Goal: Task Accomplishment & Management: Use online tool/utility

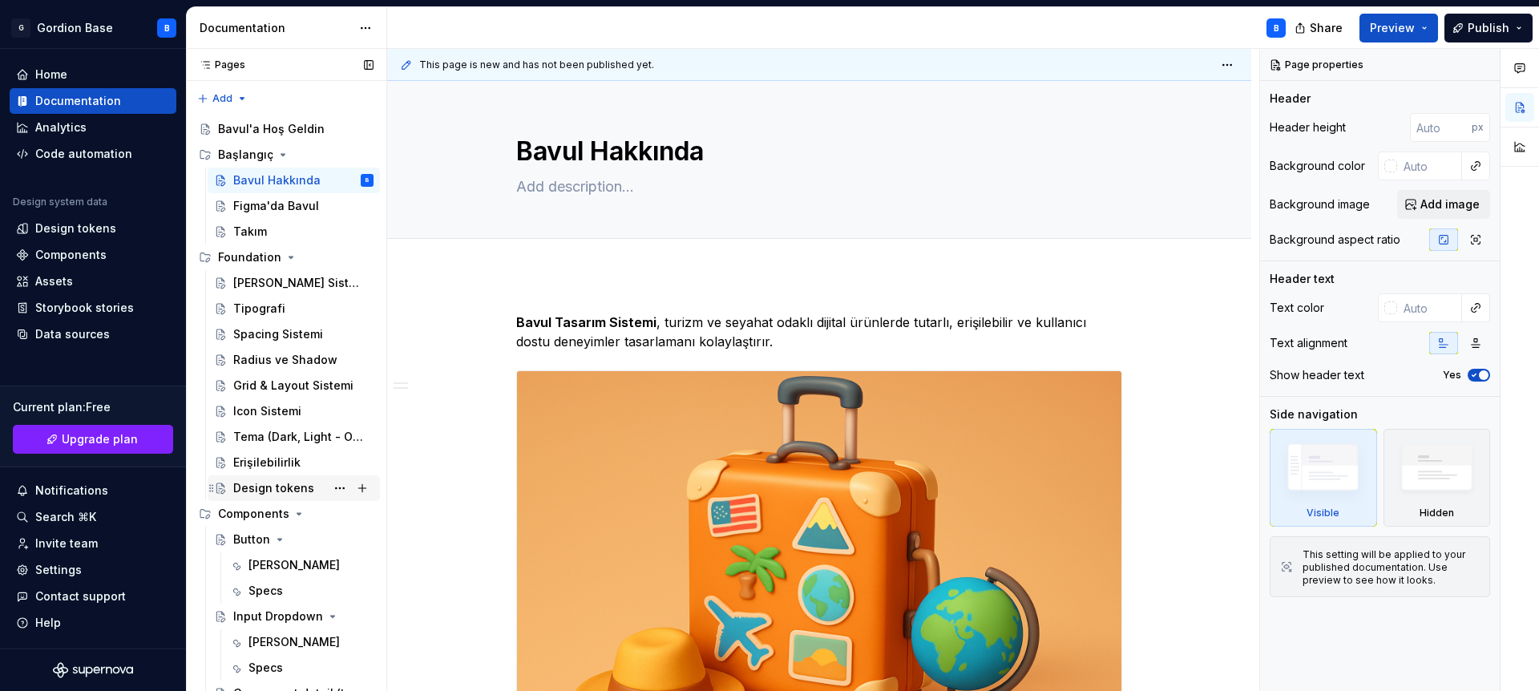
scroll to position [11, 0]
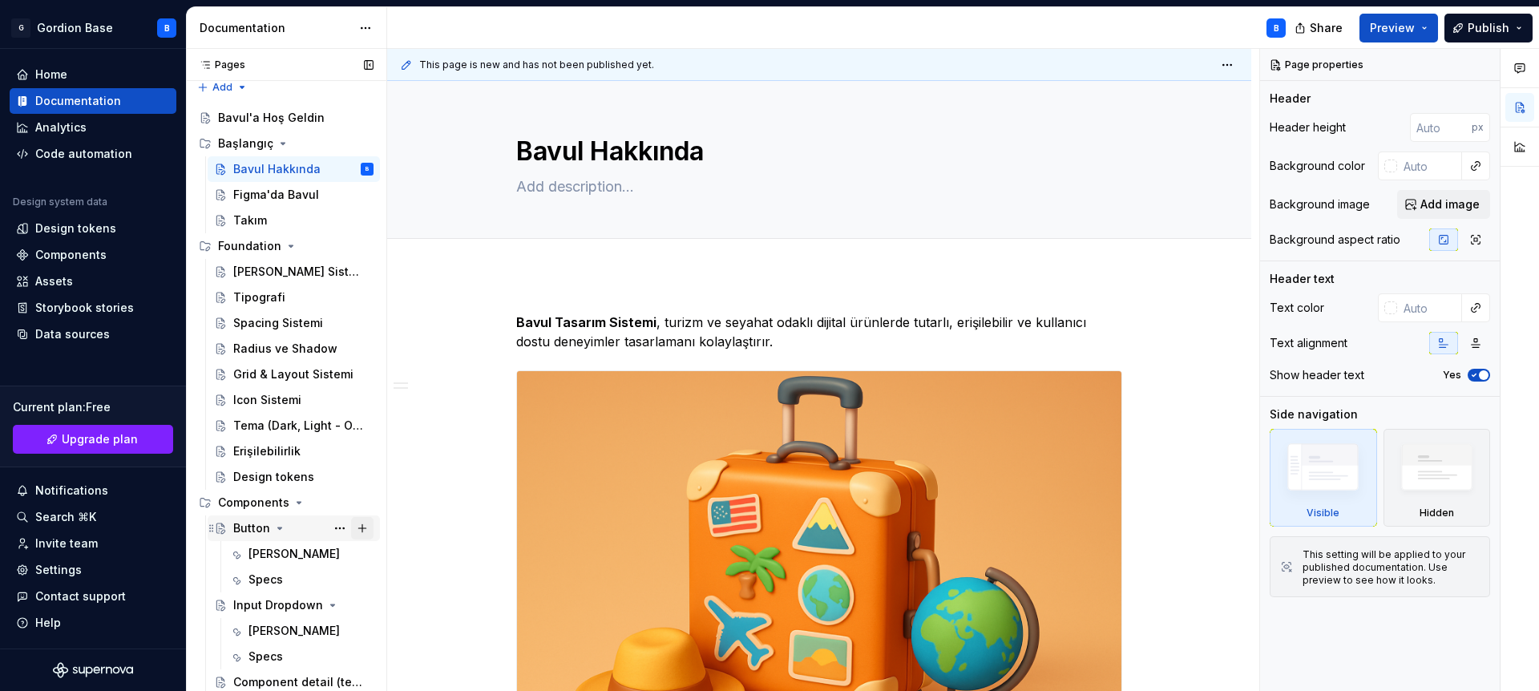
click at [358, 531] on button "Page tree" at bounding box center [362, 528] width 22 height 22
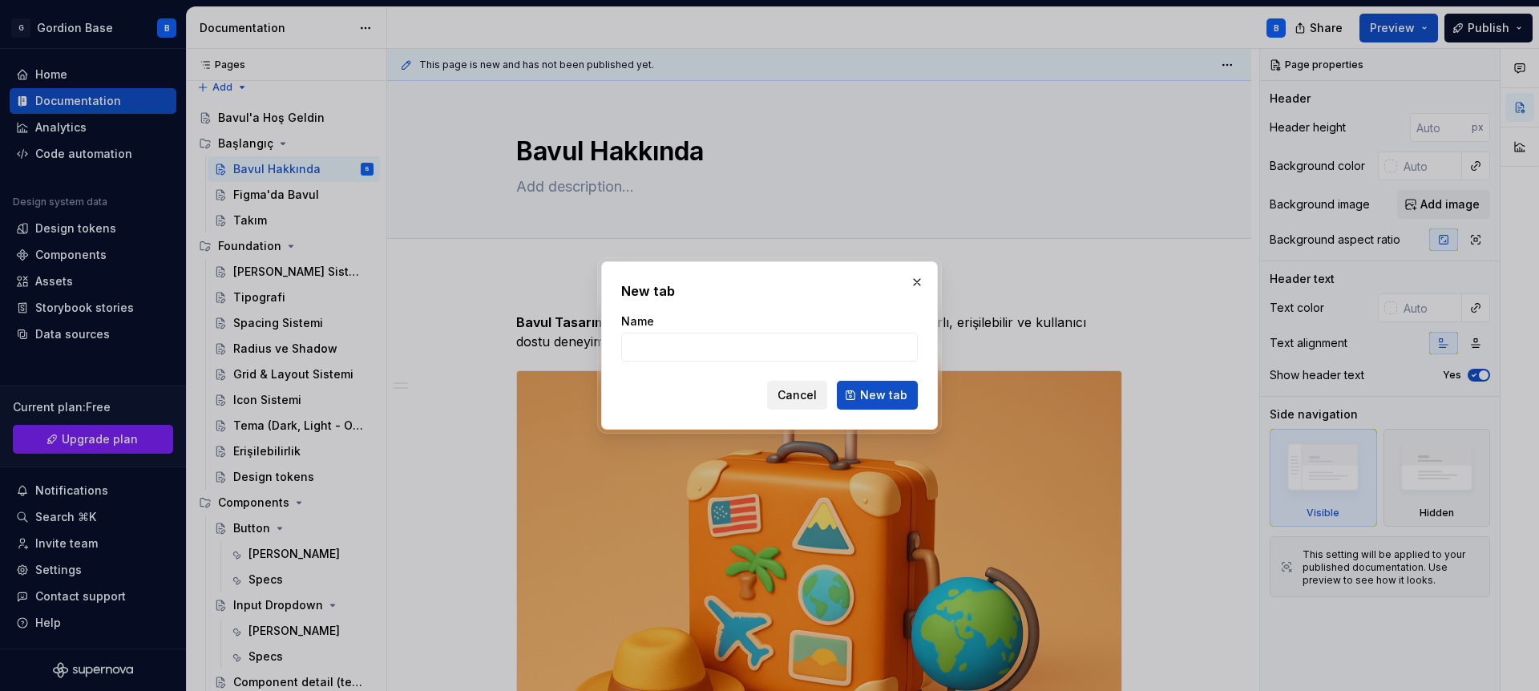
click at [779, 403] on button "Cancel" at bounding box center [797, 395] width 60 height 29
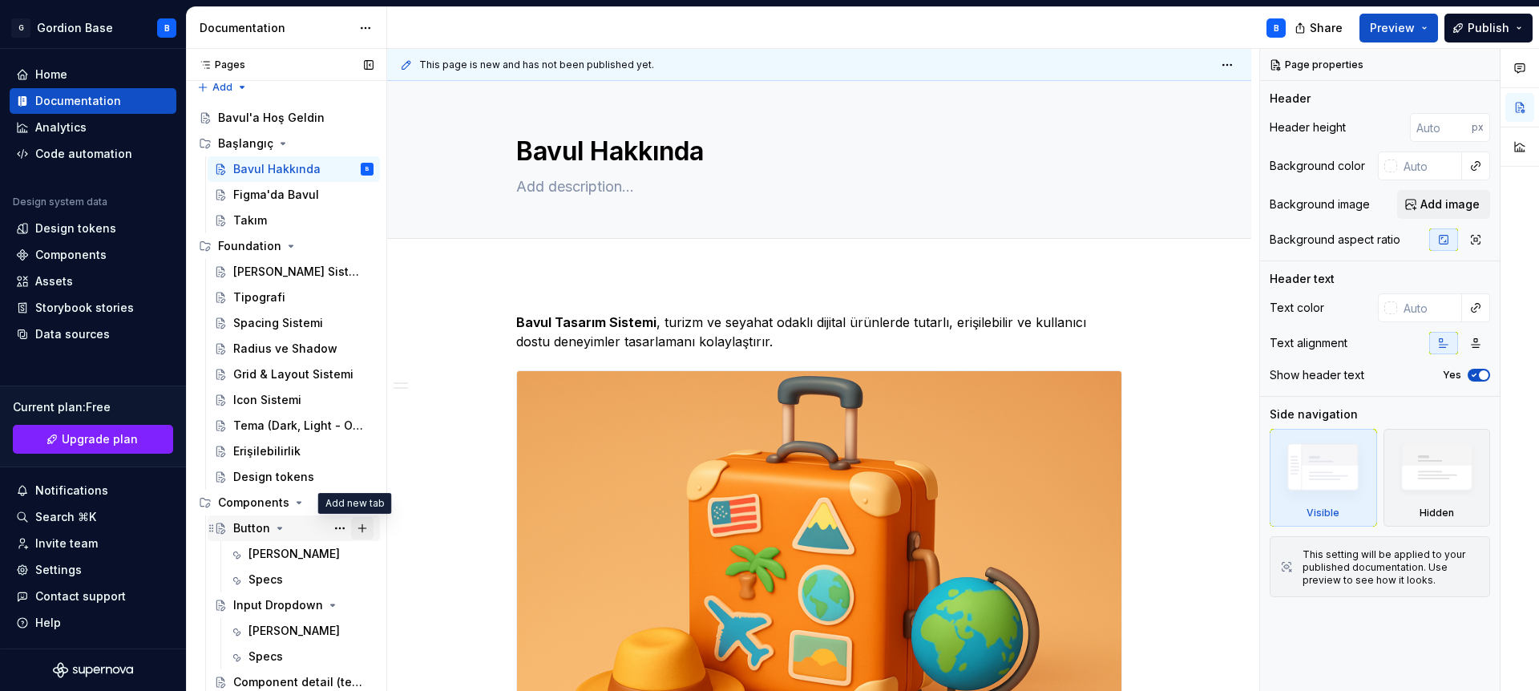
click at [358, 528] on button "Page tree" at bounding box center [362, 528] width 22 height 22
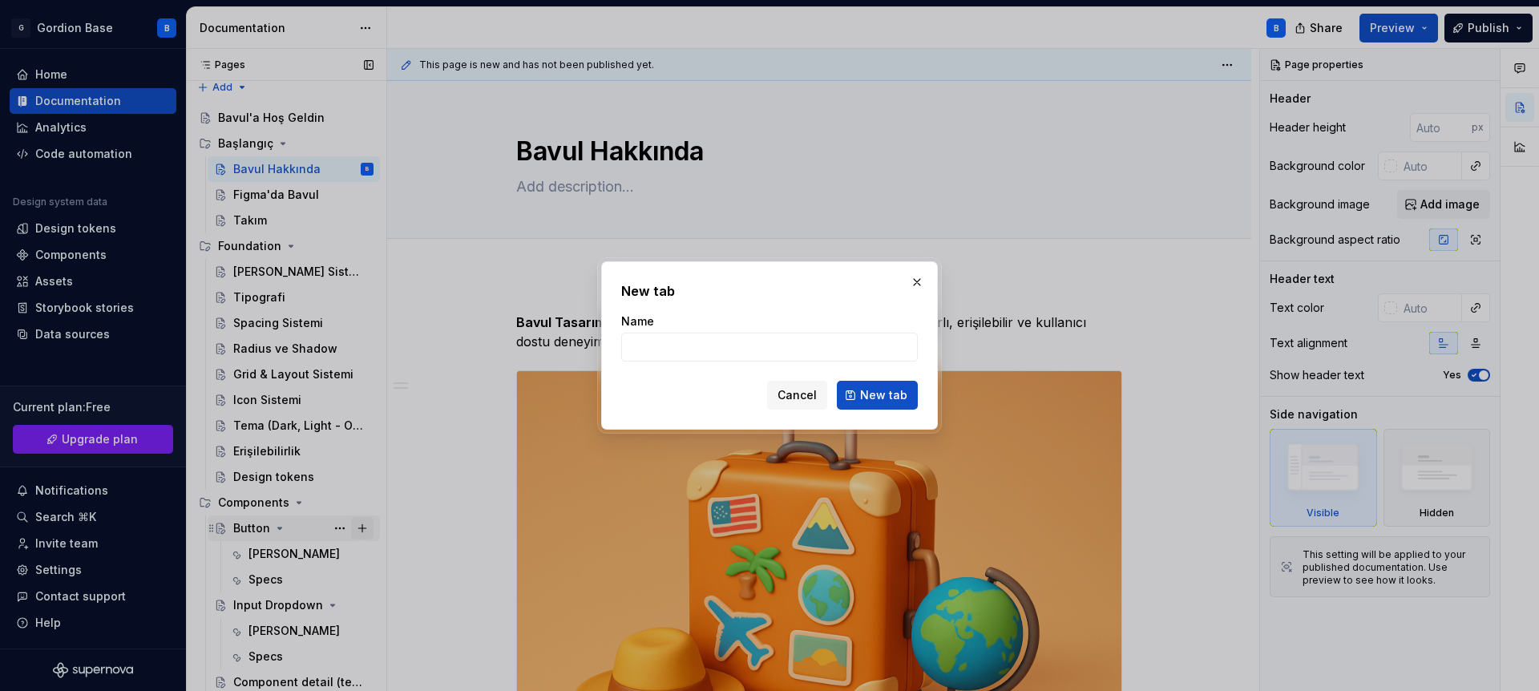
type textarea "*"
type input "Tag"
click button "New tab" at bounding box center [877, 395] width 81 height 29
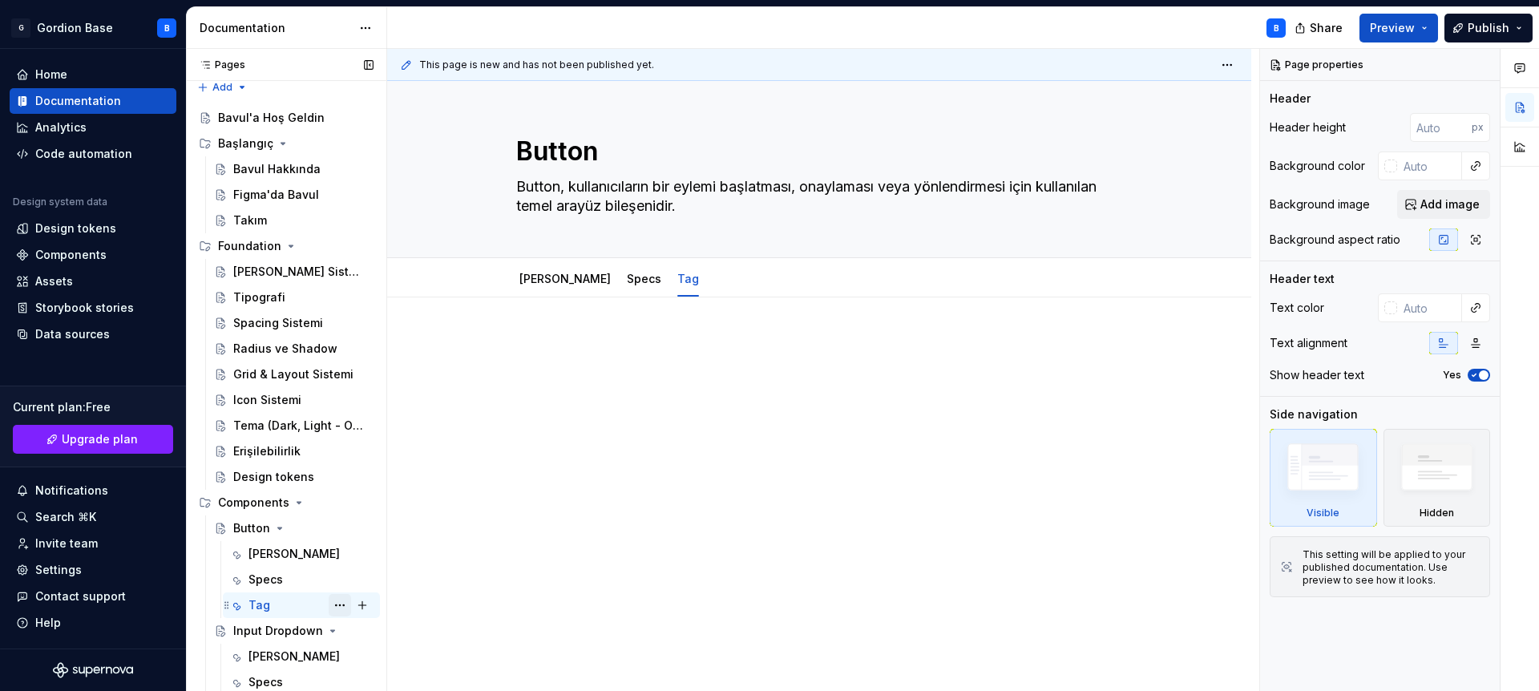
click at [332, 604] on button "Page tree" at bounding box center [340, 605] width 22 height 22
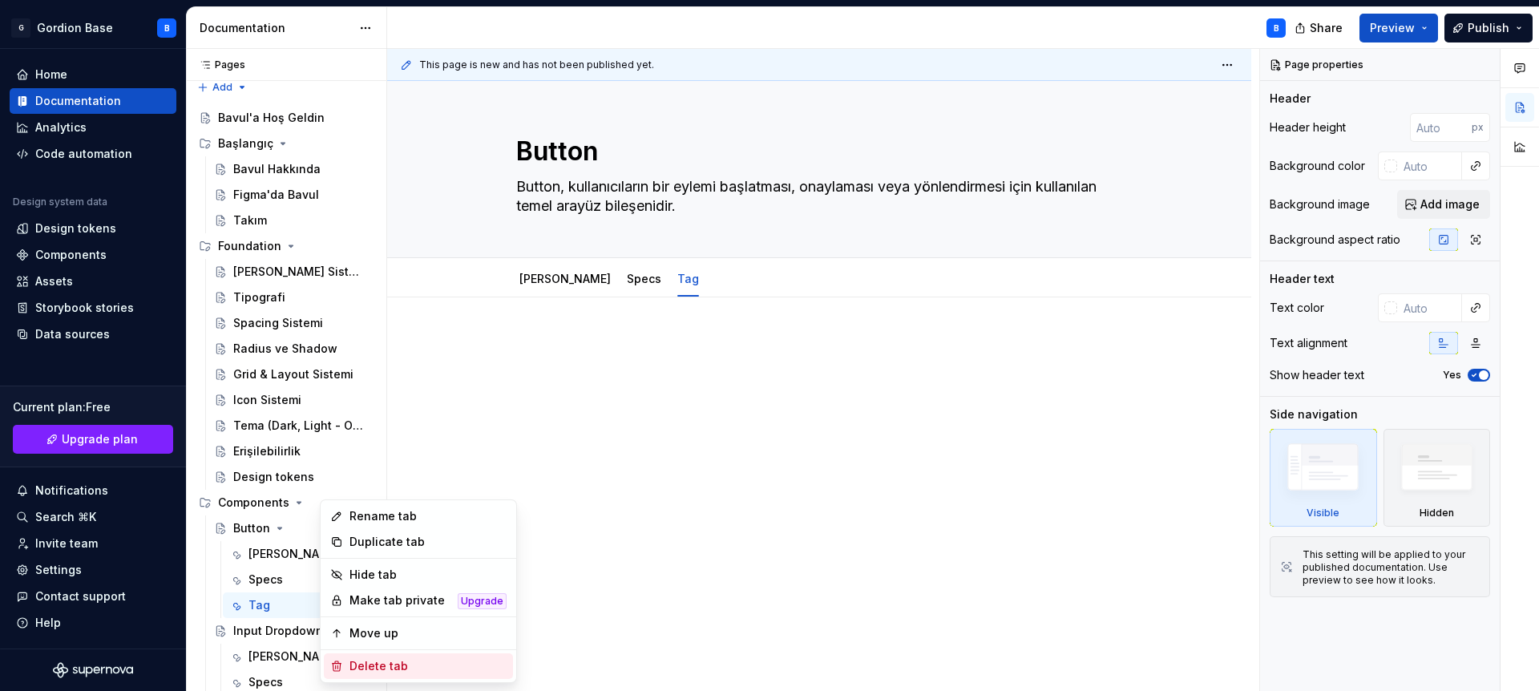
click at [369, 661] on div "Delete tab" at bounding box center [428, 666] width 157 height 16
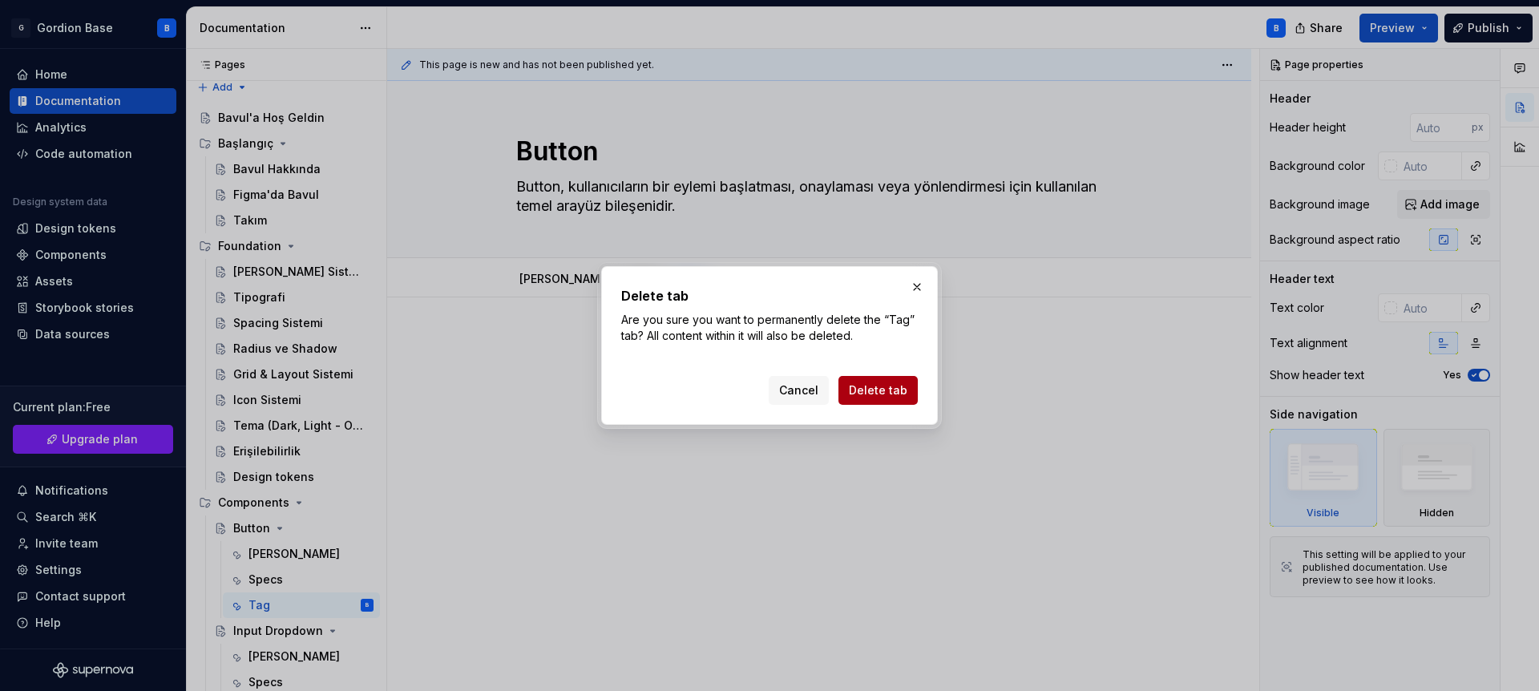
click at [879, 392] on span "Delete tab" at bounding box center [878, 390] width 59 height 16
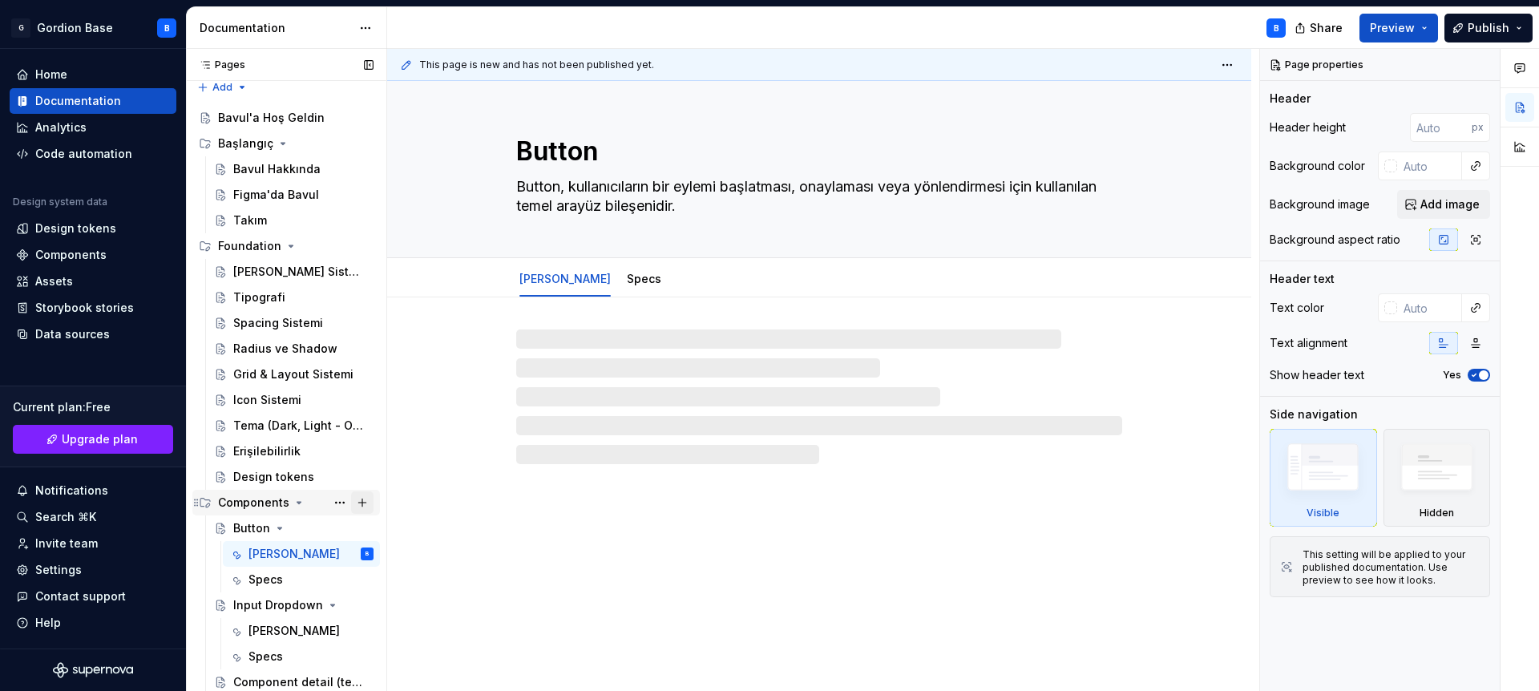
click at [351, 505] on button "Page tree" at bounding box center [362, 502] width 22 height 22
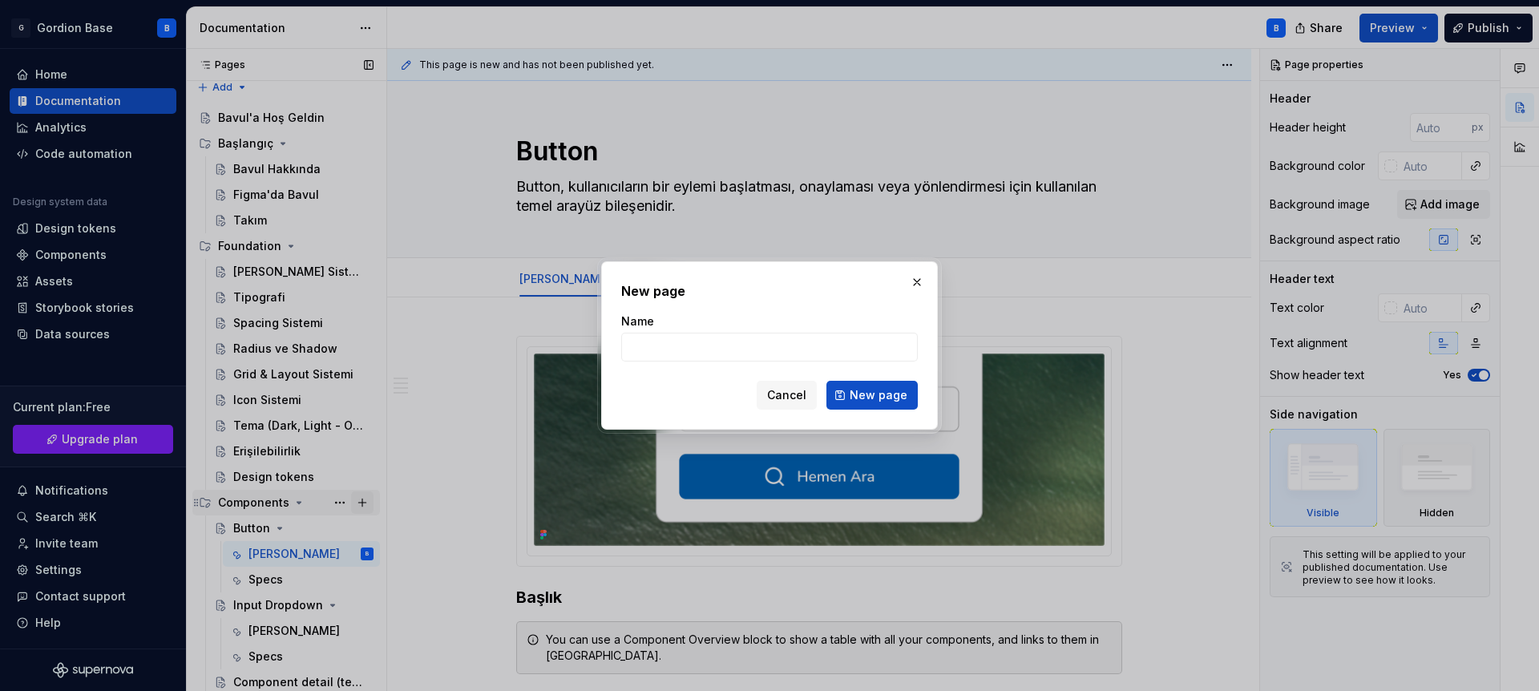
type textarea "*"
type input "Tag"
click button "New page" at bounding box center [872, 395] width 91 height 29
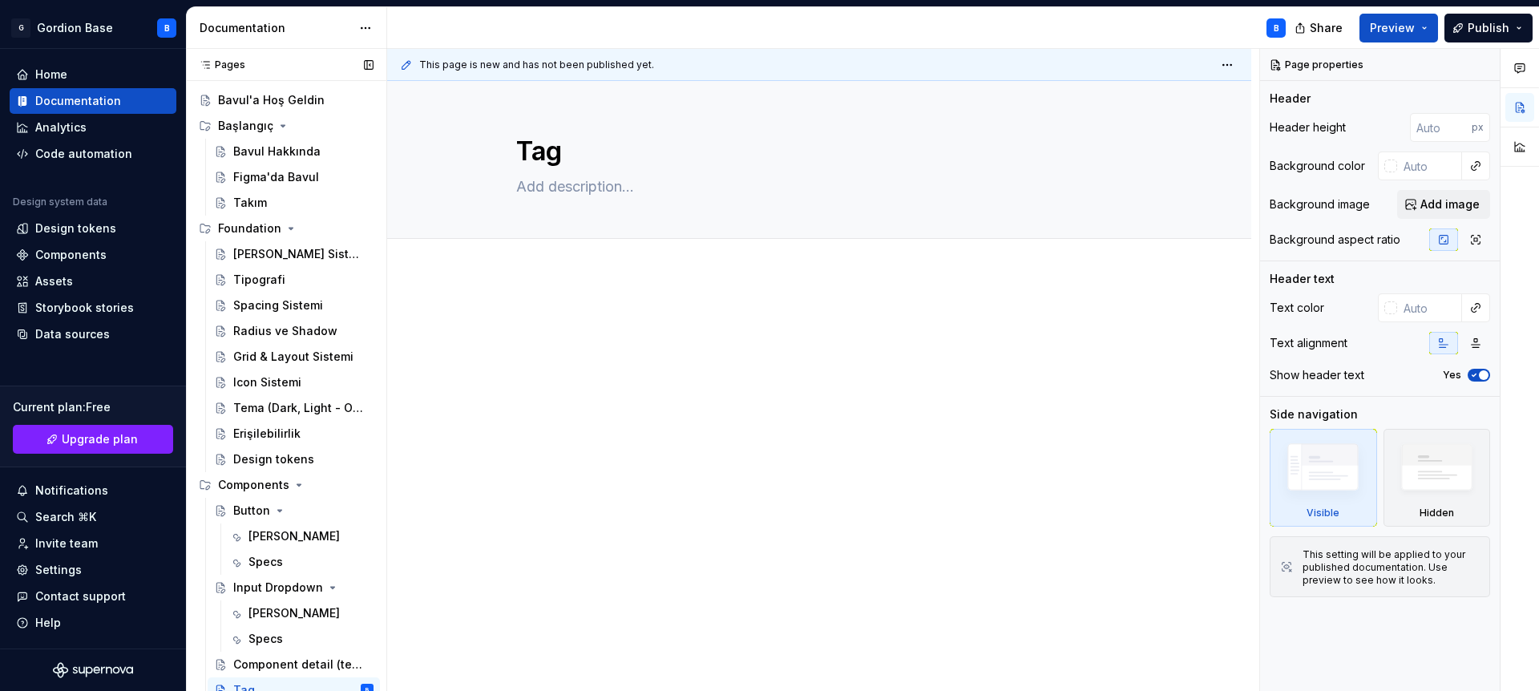
scroll to position [37, 0]
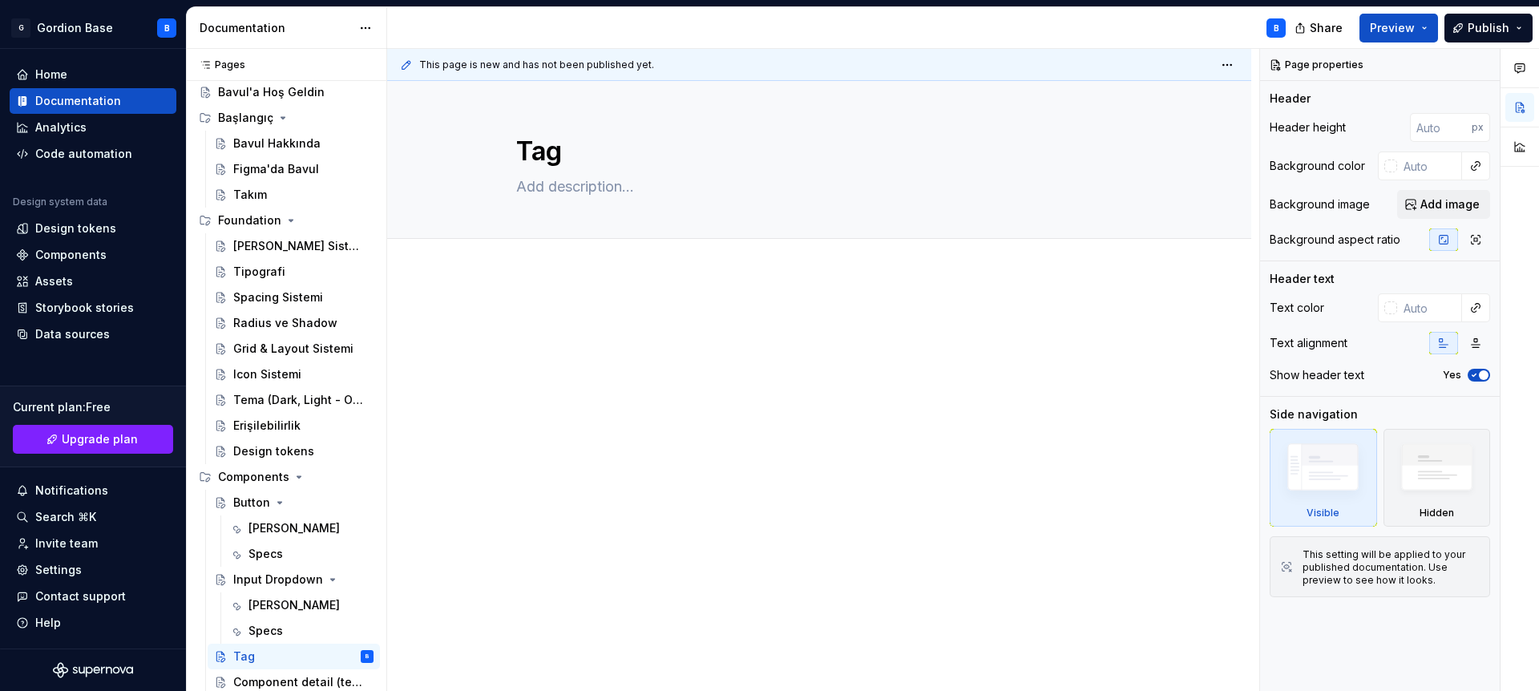
click at [556, 335] on div at bounding box center [819, 343] width 606 height 61
type textarea "*"
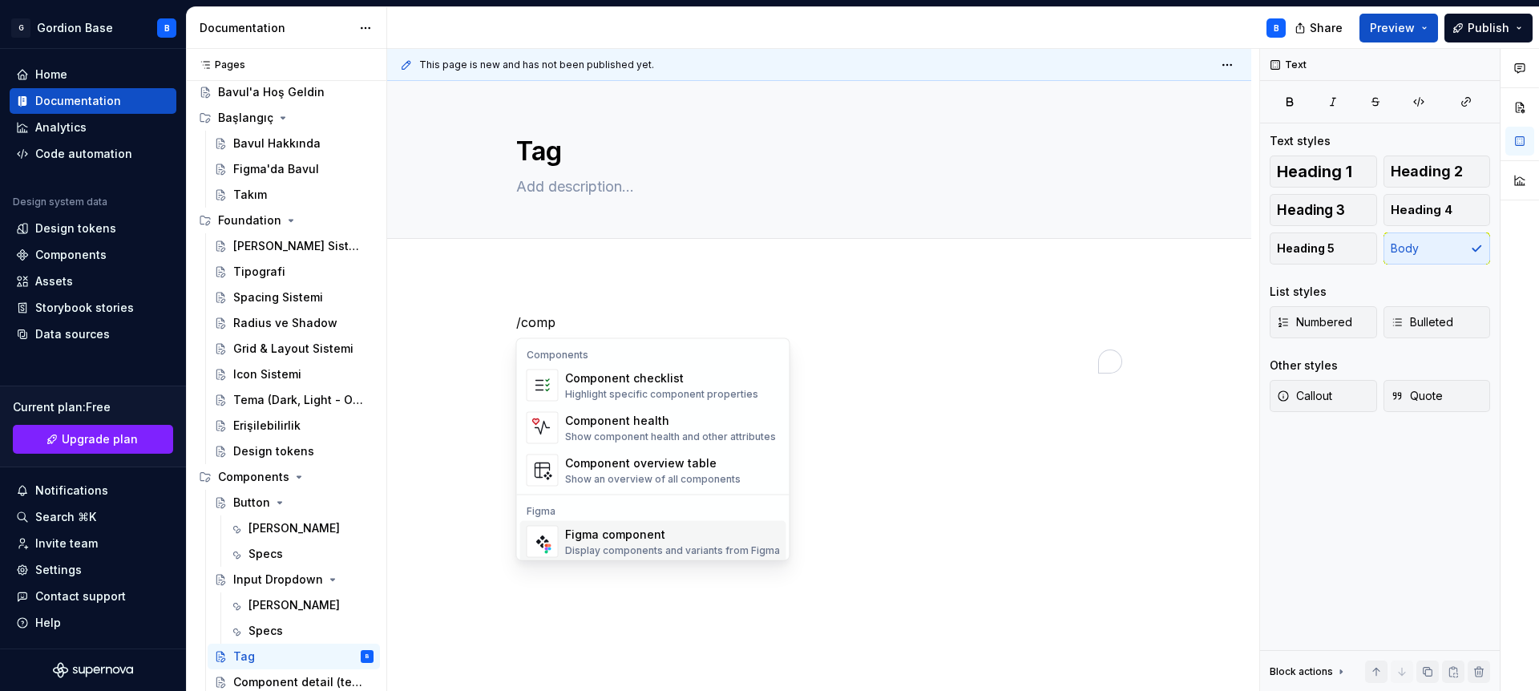
scroll to position [15, 0]
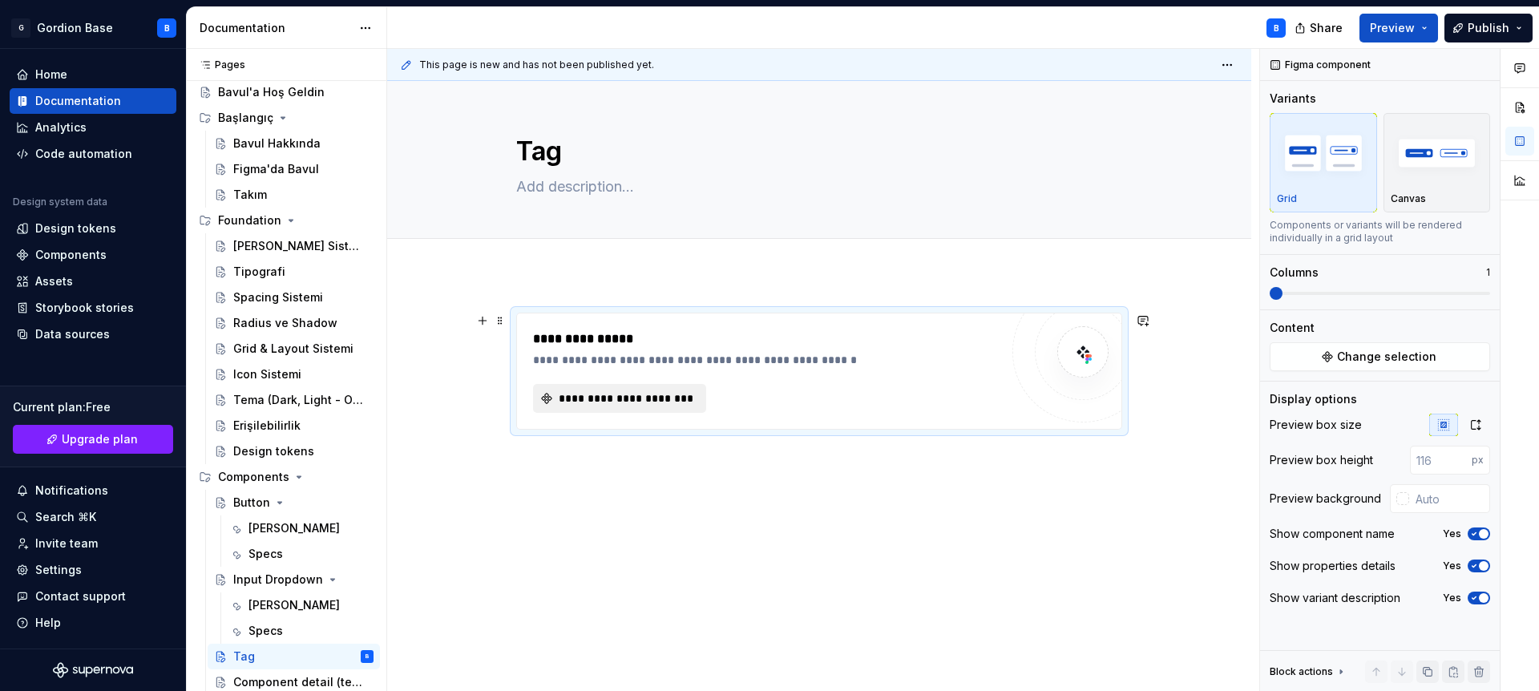
click at [617, 397] on span "**********" at bounding box center [625, 398] width 139 height 16
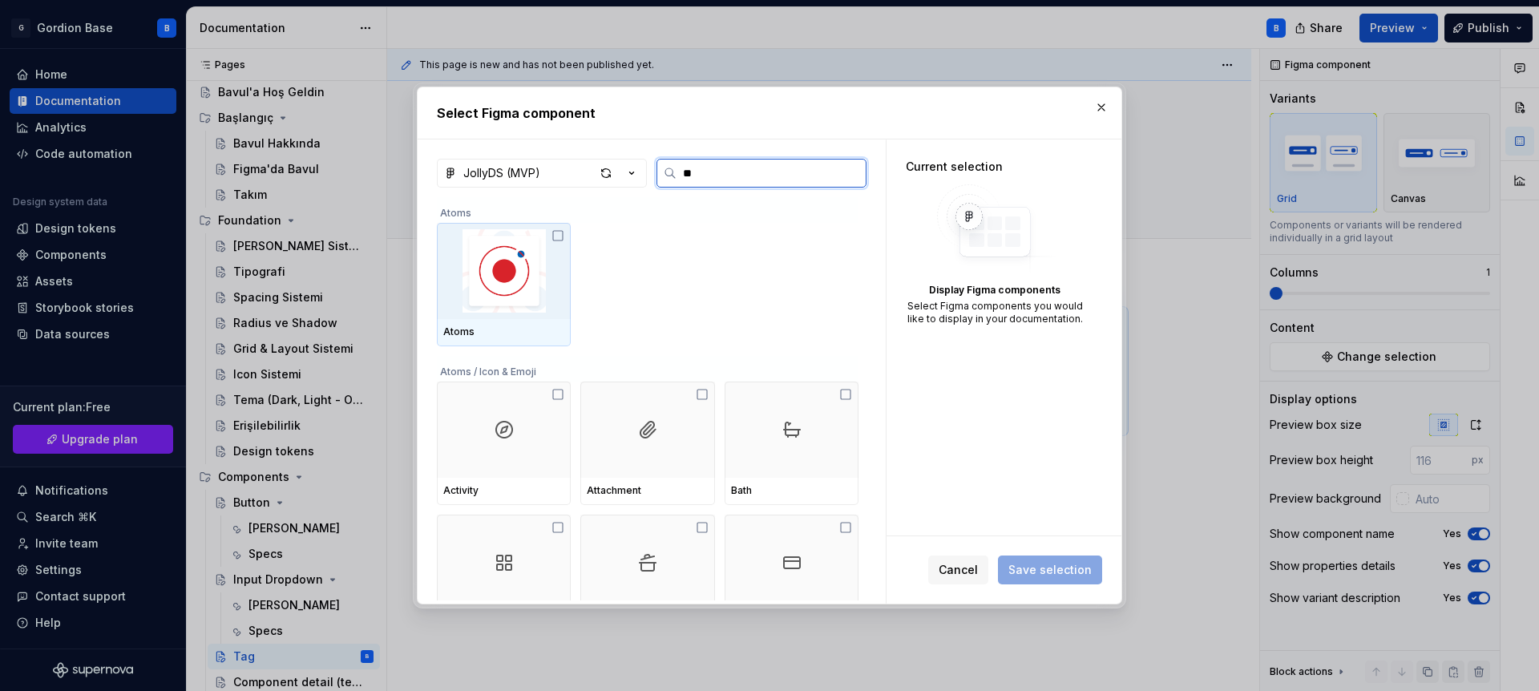
type input "***"
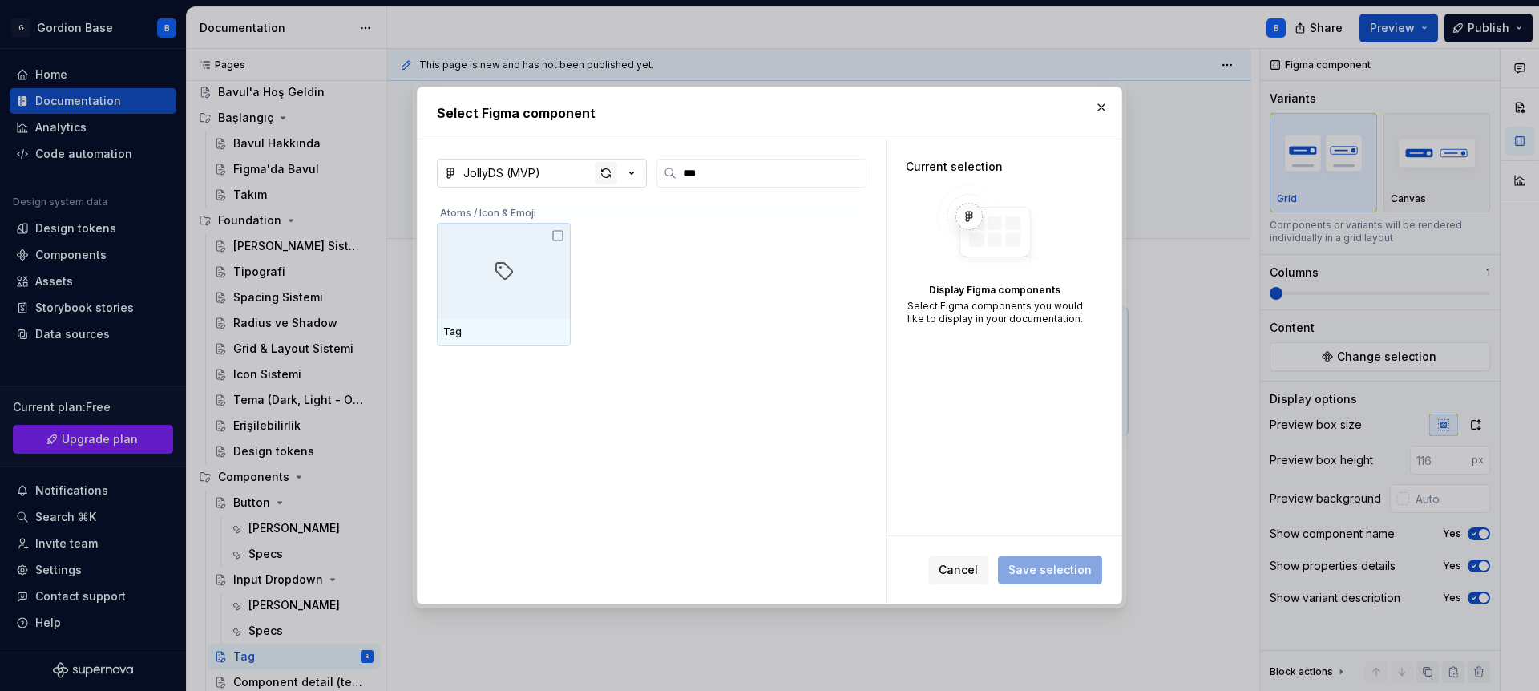
click at [604, 178] on div "button" at bounding box center [606, 173] width 22 height 22
type textarea "*"
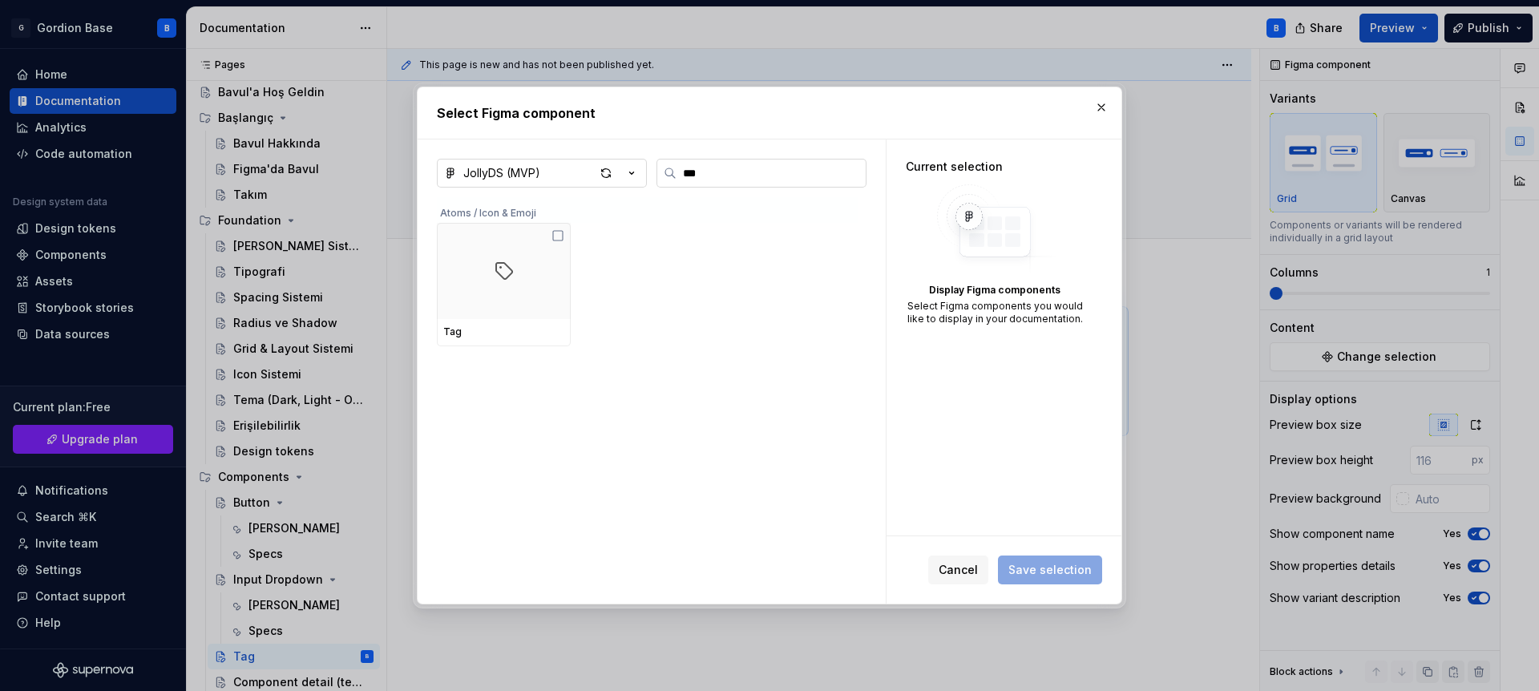
click at [722, 180] on input "***" at bounding box center [771, 173] width 189 height 16
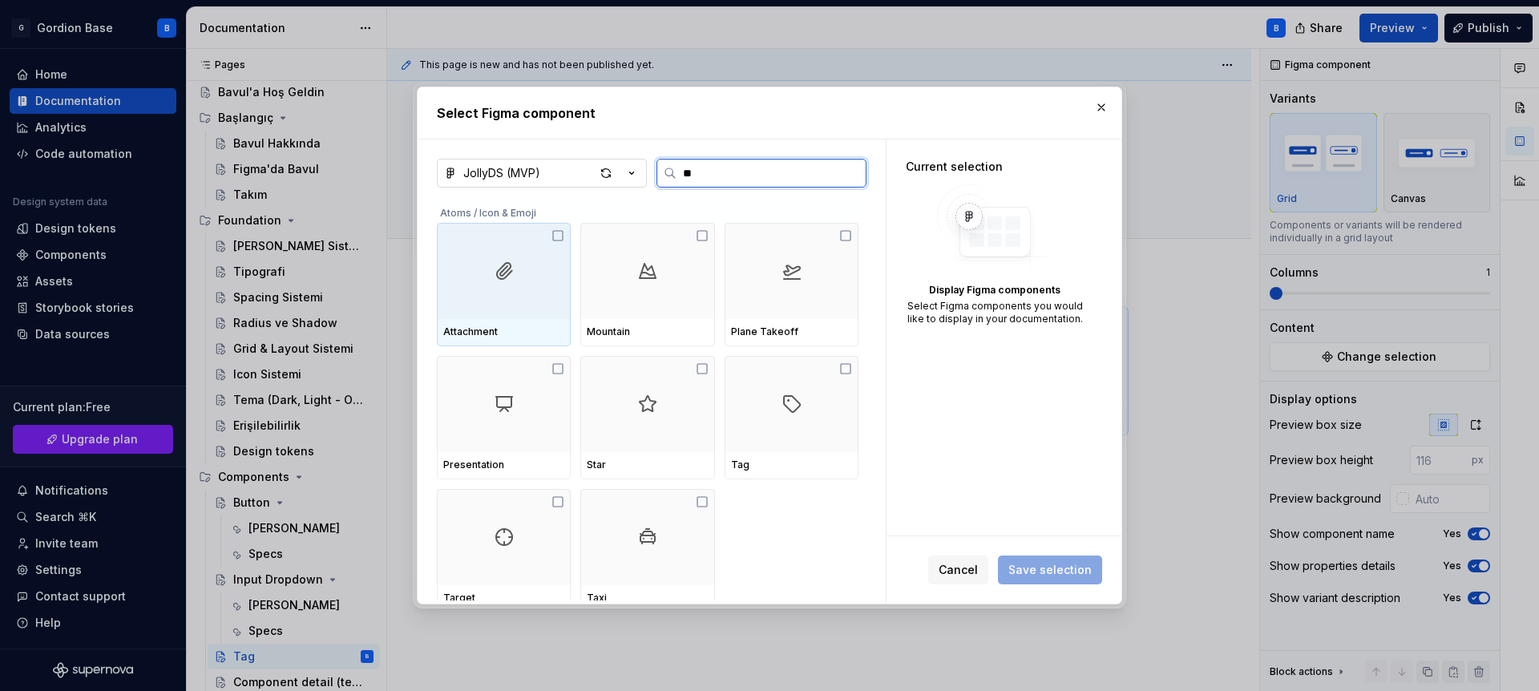
type input "*"
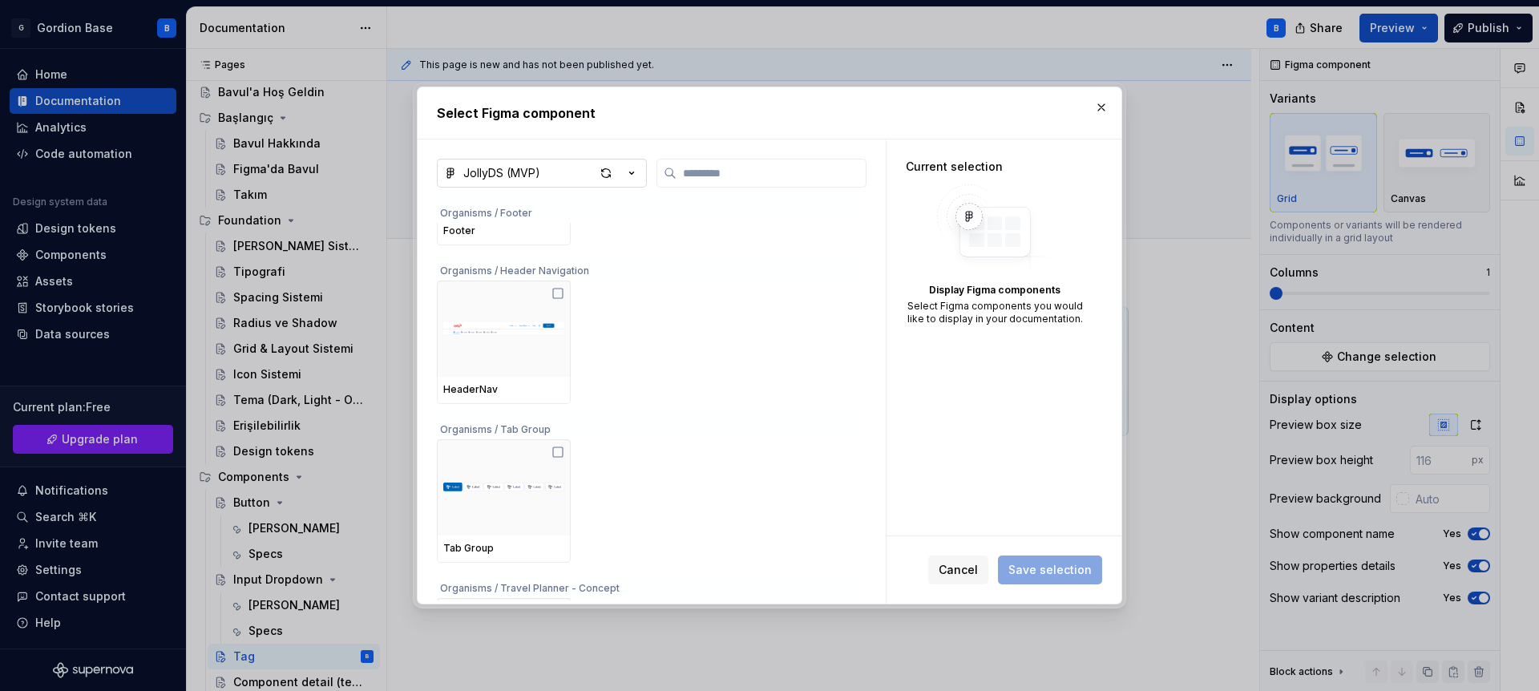
scroll to position [12009, 0]
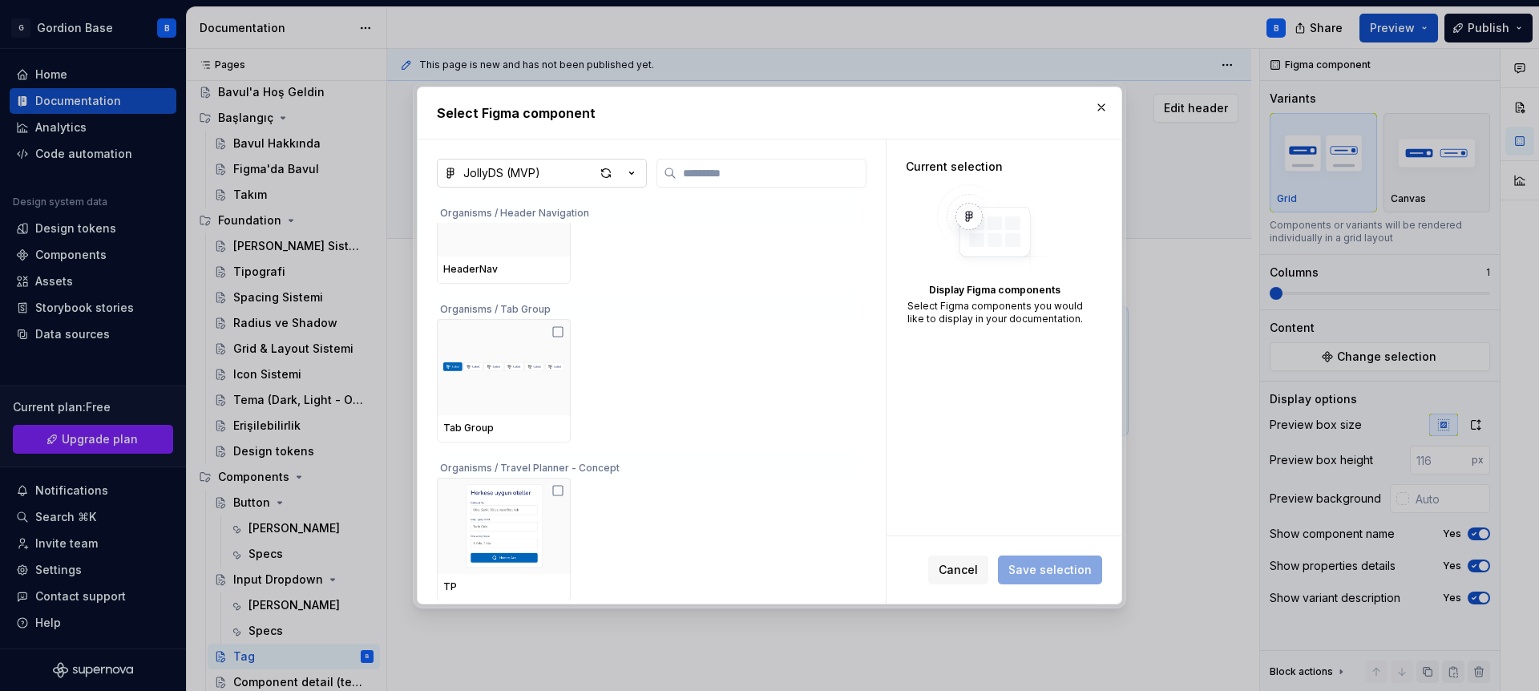
click at [1094, 114] on button "button" at bounding box center [1101, 107] width 22 height 22
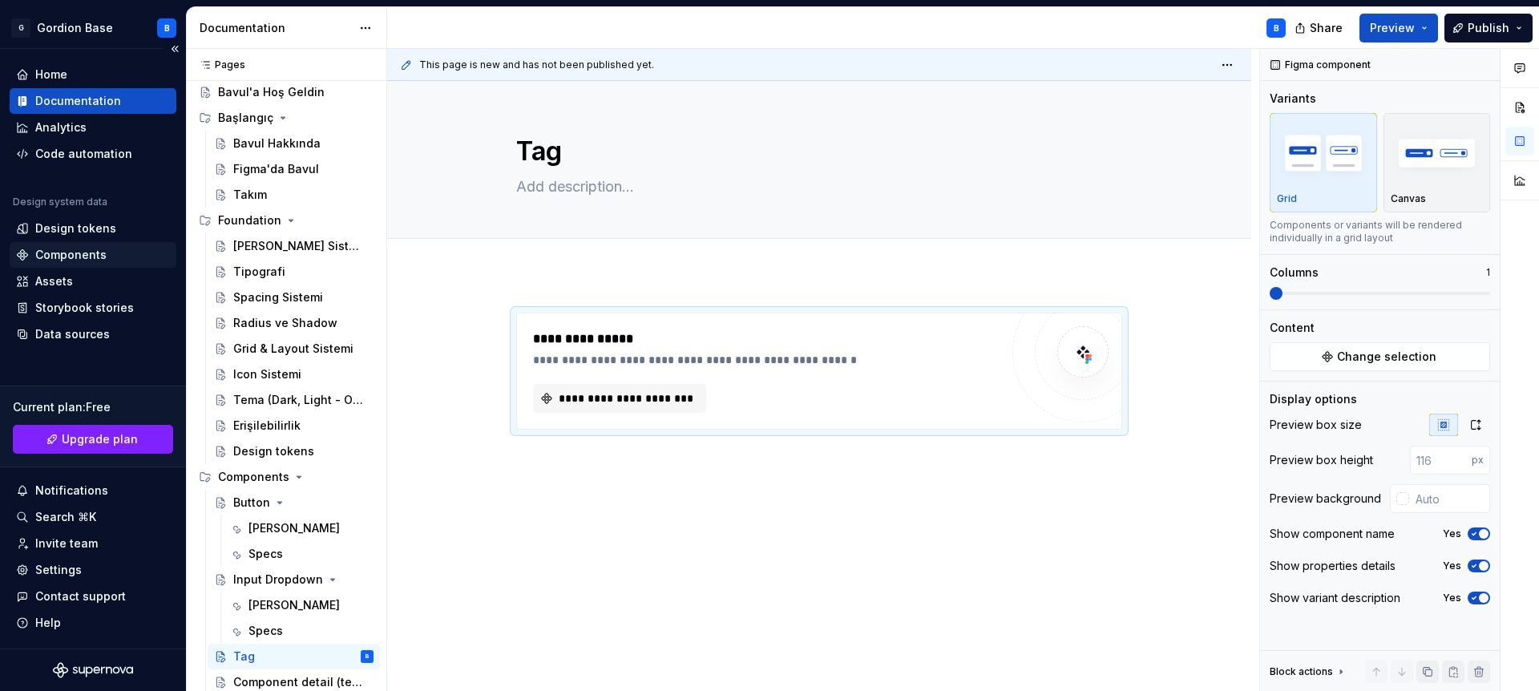
click at [89, 251] on div "Components" at bounding box center [70, 255] width 71 height 16
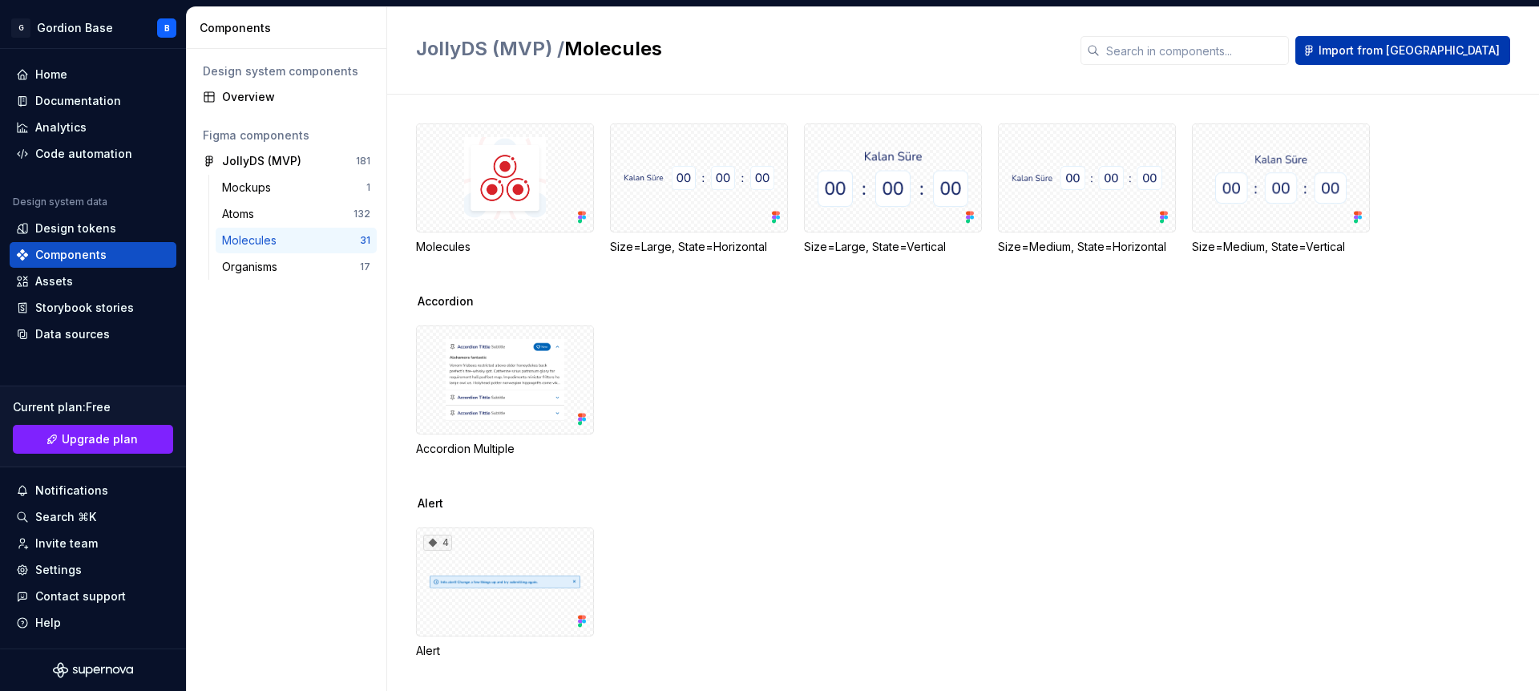
click at [1465, 59] on button "Import from [GEOGRAPHIC_DATA]" at bounding box center [1403, 50] width 215 height 29
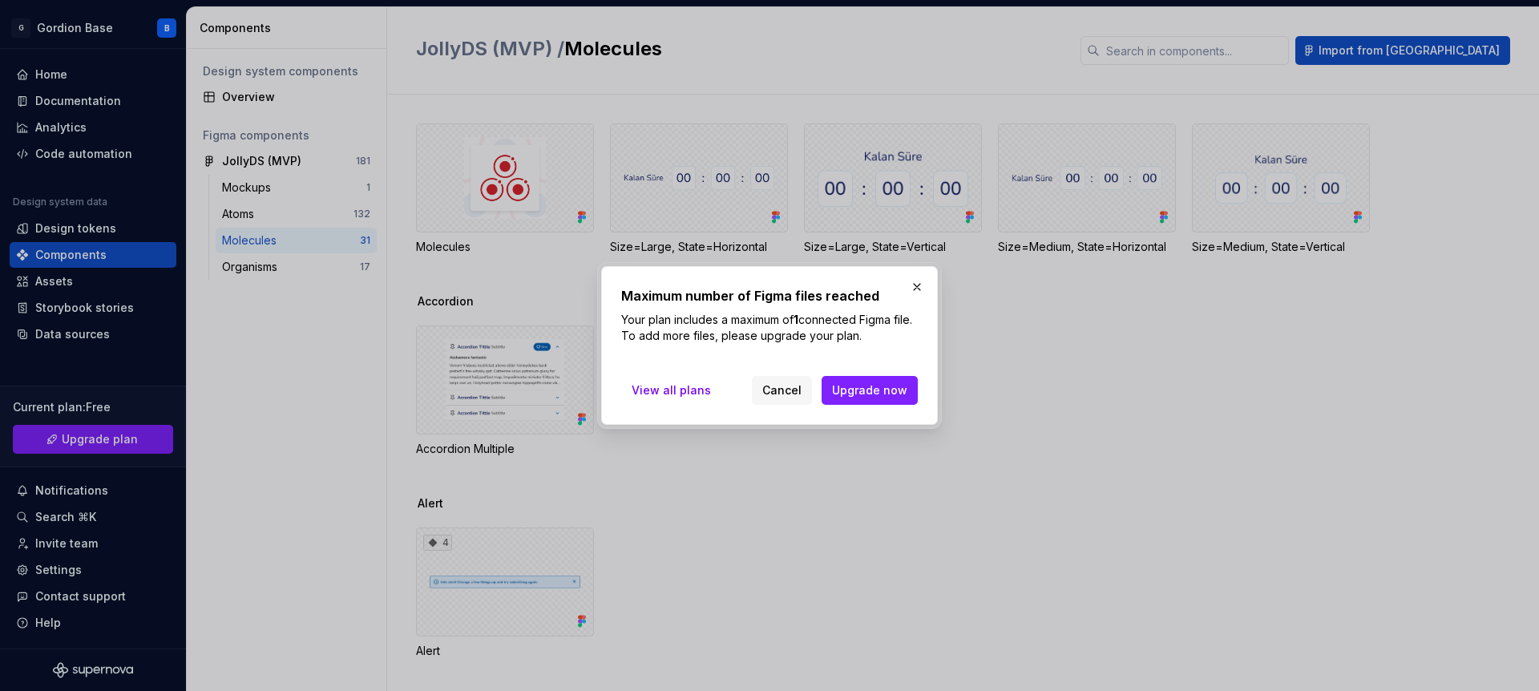
click at [917, 288] on button "button" at bounding box center [917, 287] width 22 height 22
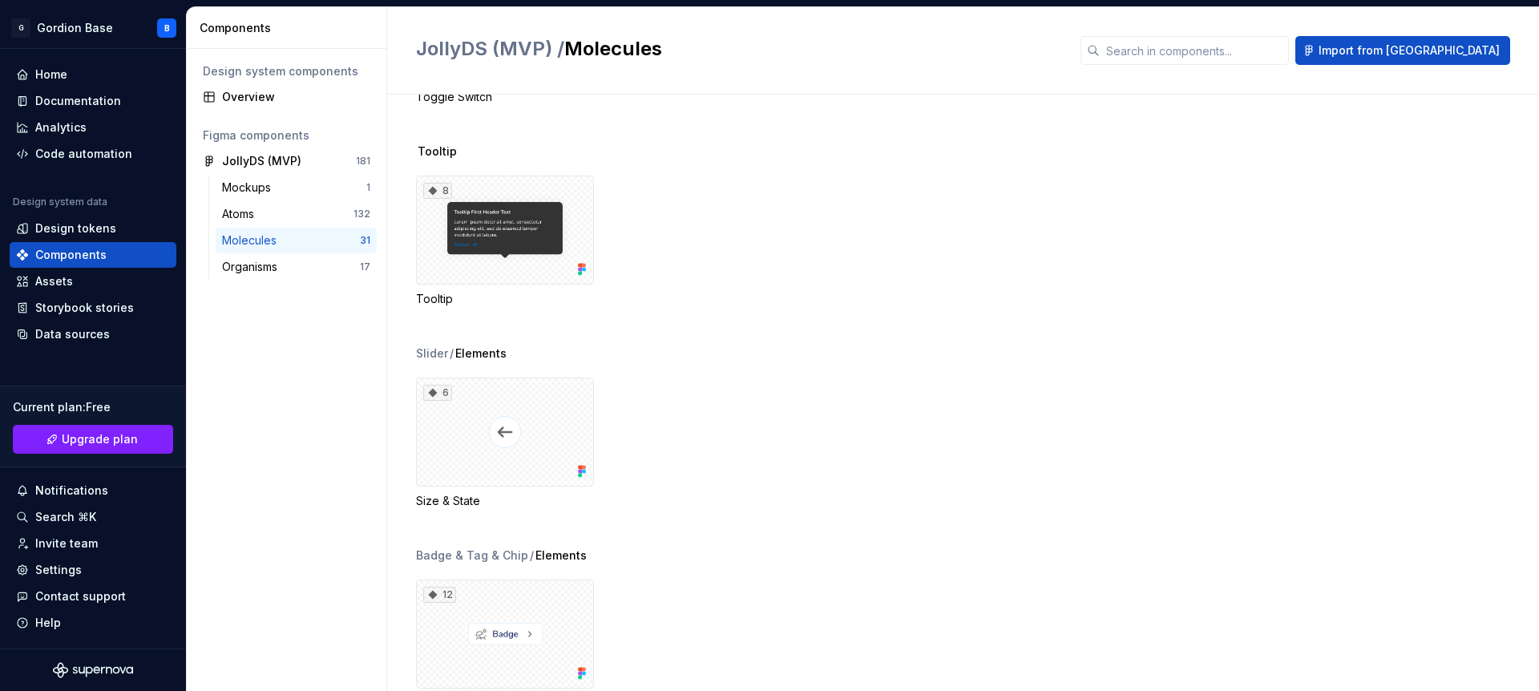
scroll to position [4220, 0]
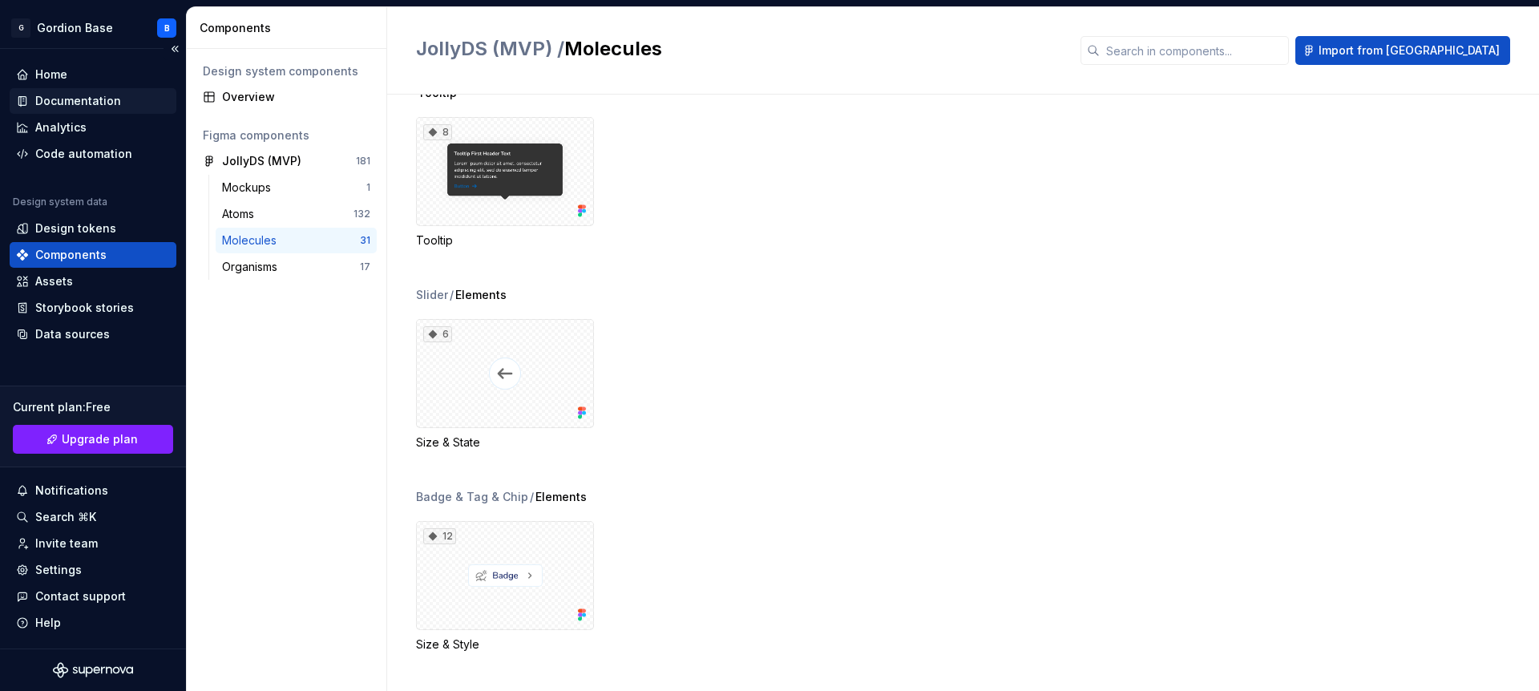
click at [96, 102] on div "Documentation" at bounding box center [78, 101] width 86 height 16
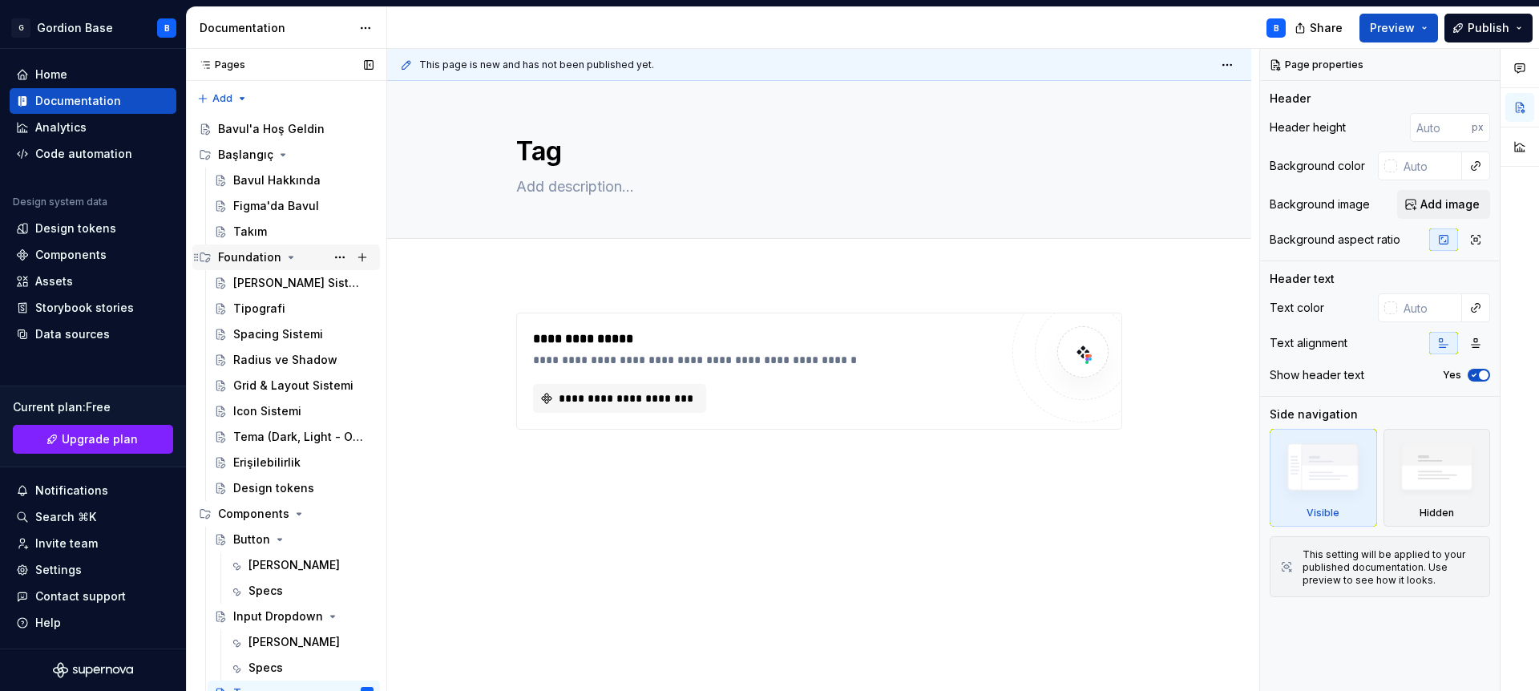
click at [289, 258] on icon "Page tree" at bounding box center [291, 258] width 4 height 2
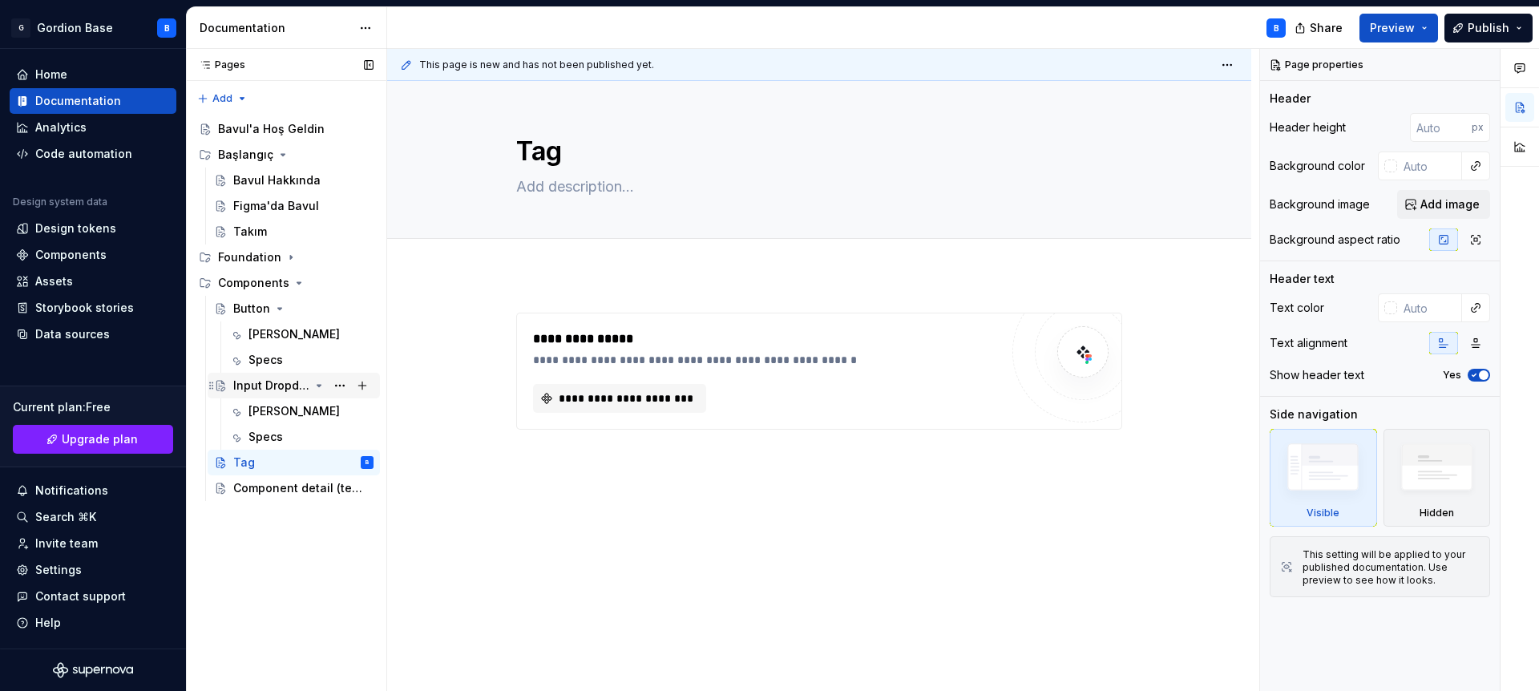
click at [278, 390] on div "Input Dropdown" at bounding box center [271, 386] width 76 height 16
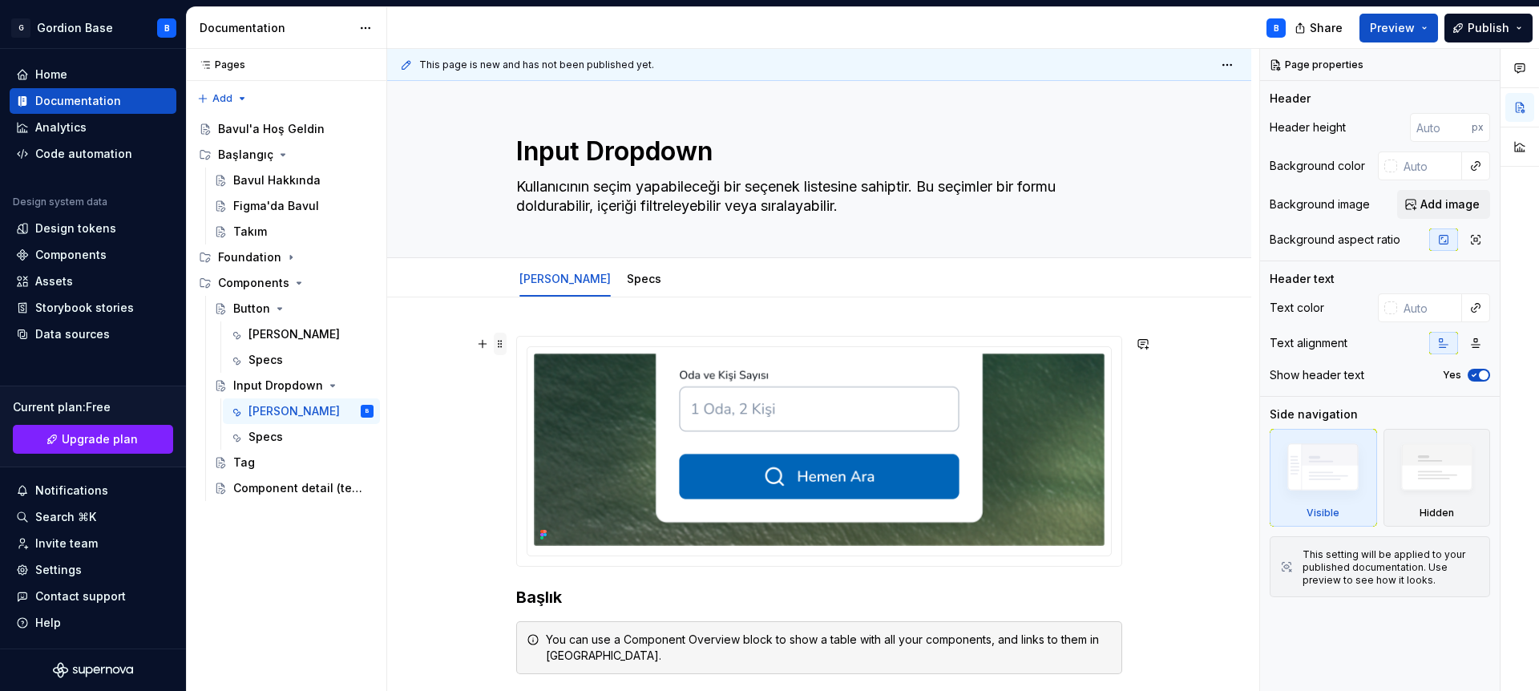
click at [502, 345] on span at bounding box center [500, 344] width 13 height 22
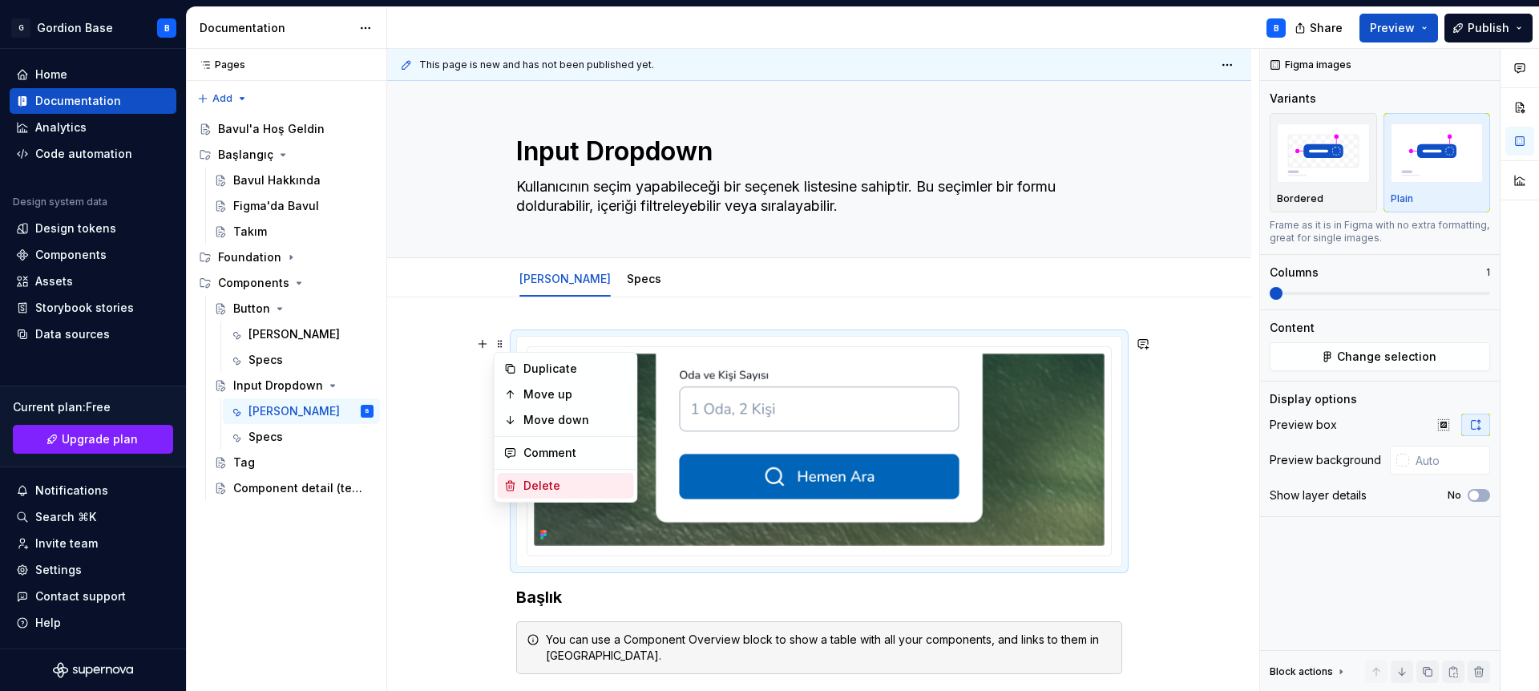
click at [572, 492] on div "Delete" at bounding box center [575, 486] width 104 height 16
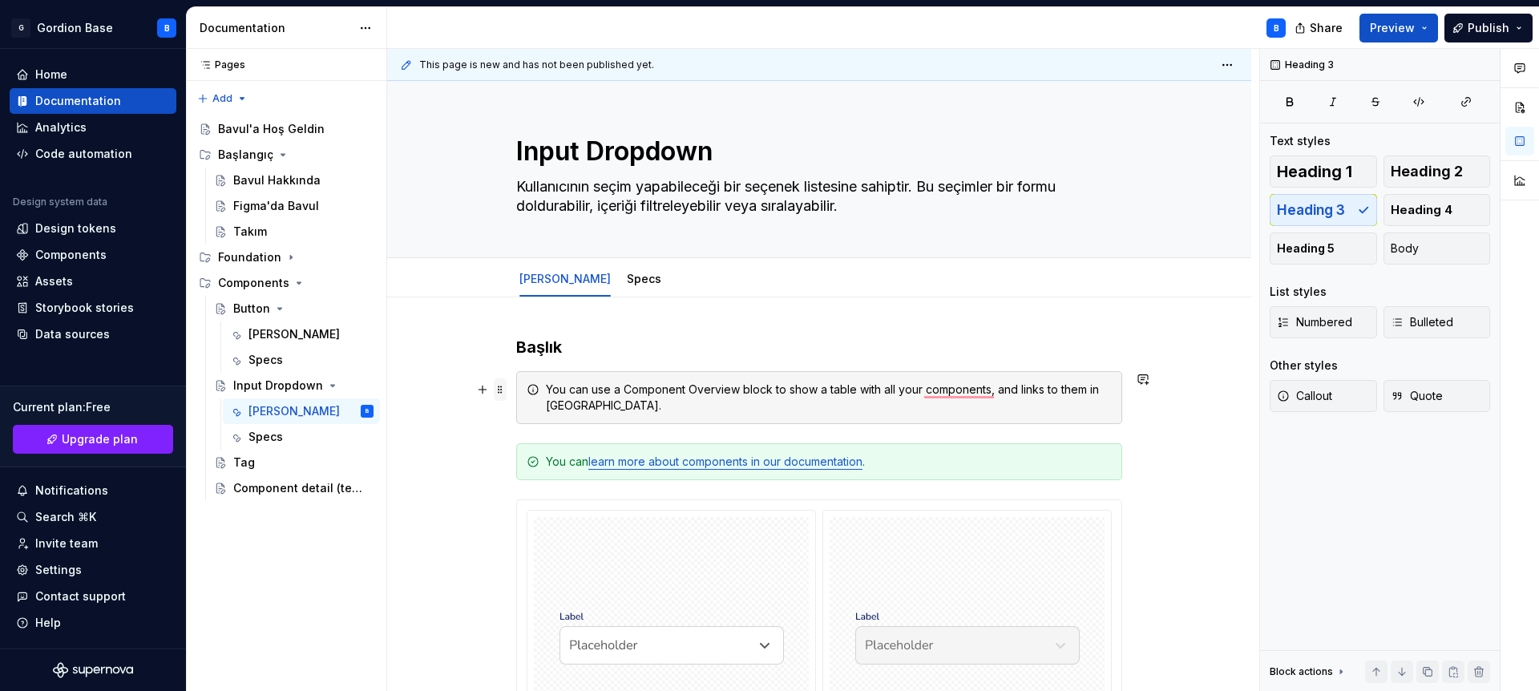
click at [499, 393] on span at bounding box center [500, 389] width 13 height 22
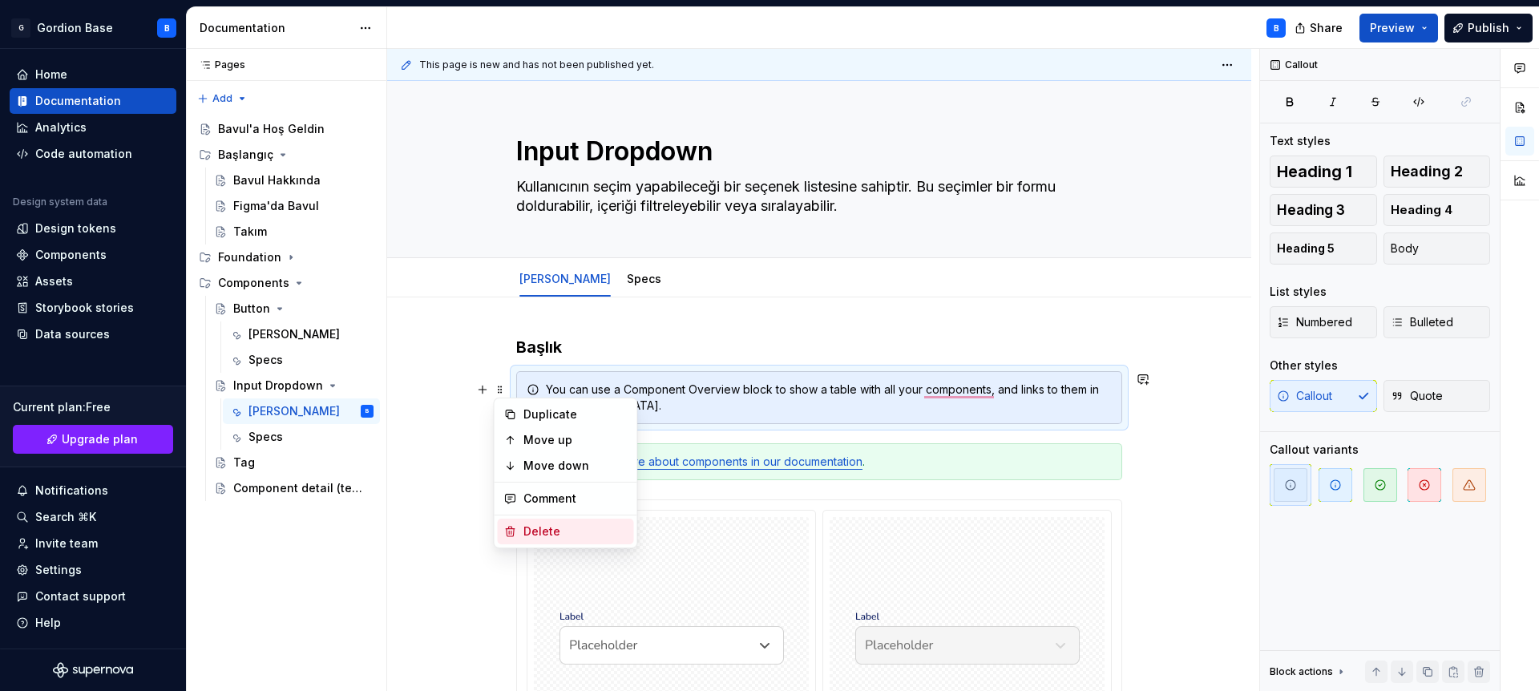
click at [538, 527] on div "Delete" at bounding box center [575, 531] width 104 height 16
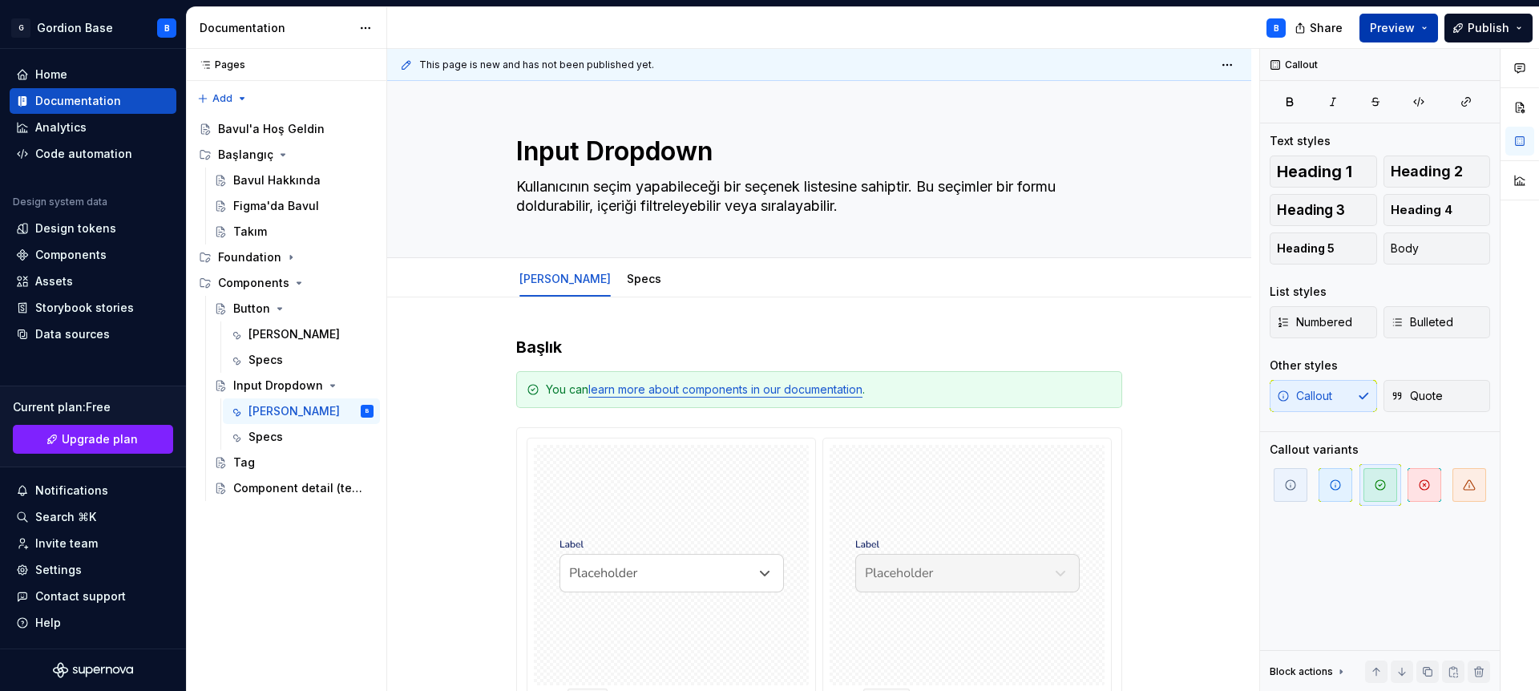
click at [1390, 33] on span "Preview" at bounding box center [1392, 28] width 45 height 16
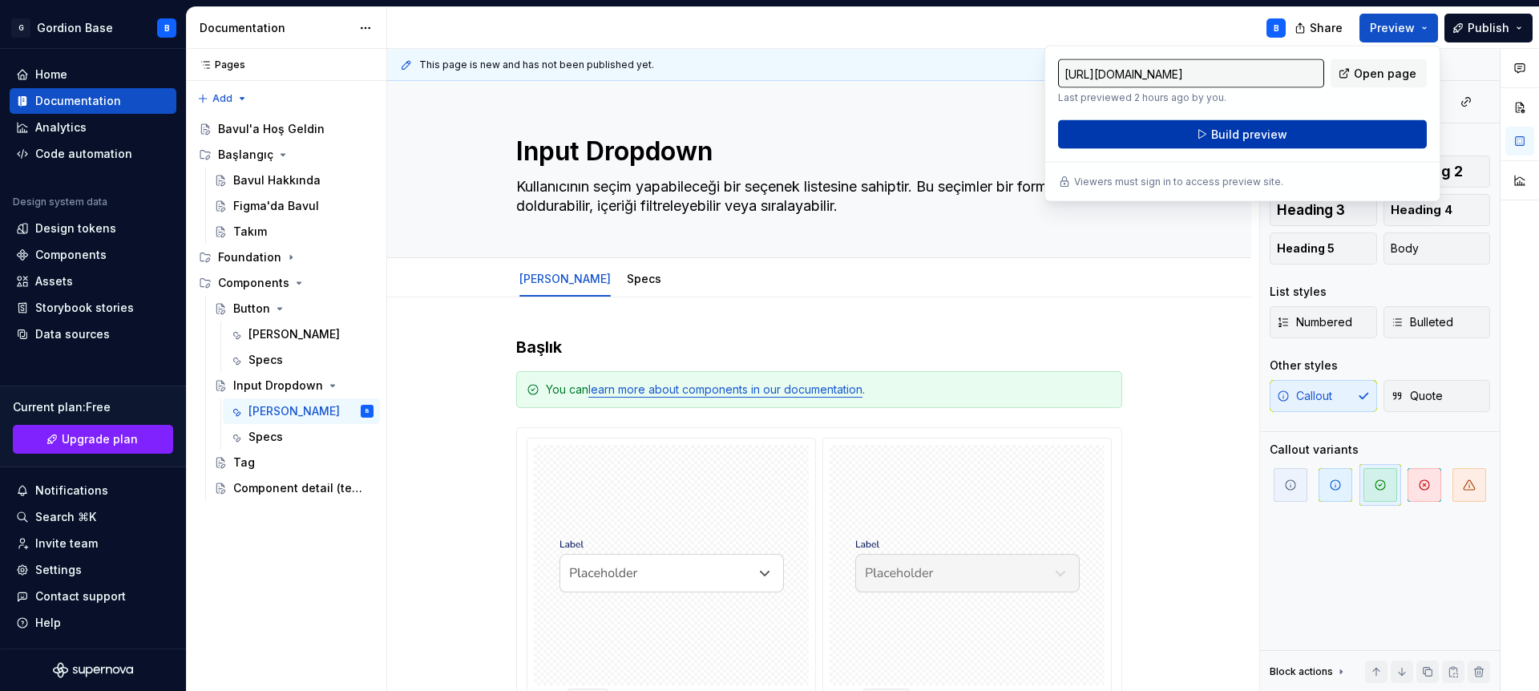
click at [1217, 133] on span "Build preview" at bounding box center [1249, 135] width 76 height 16
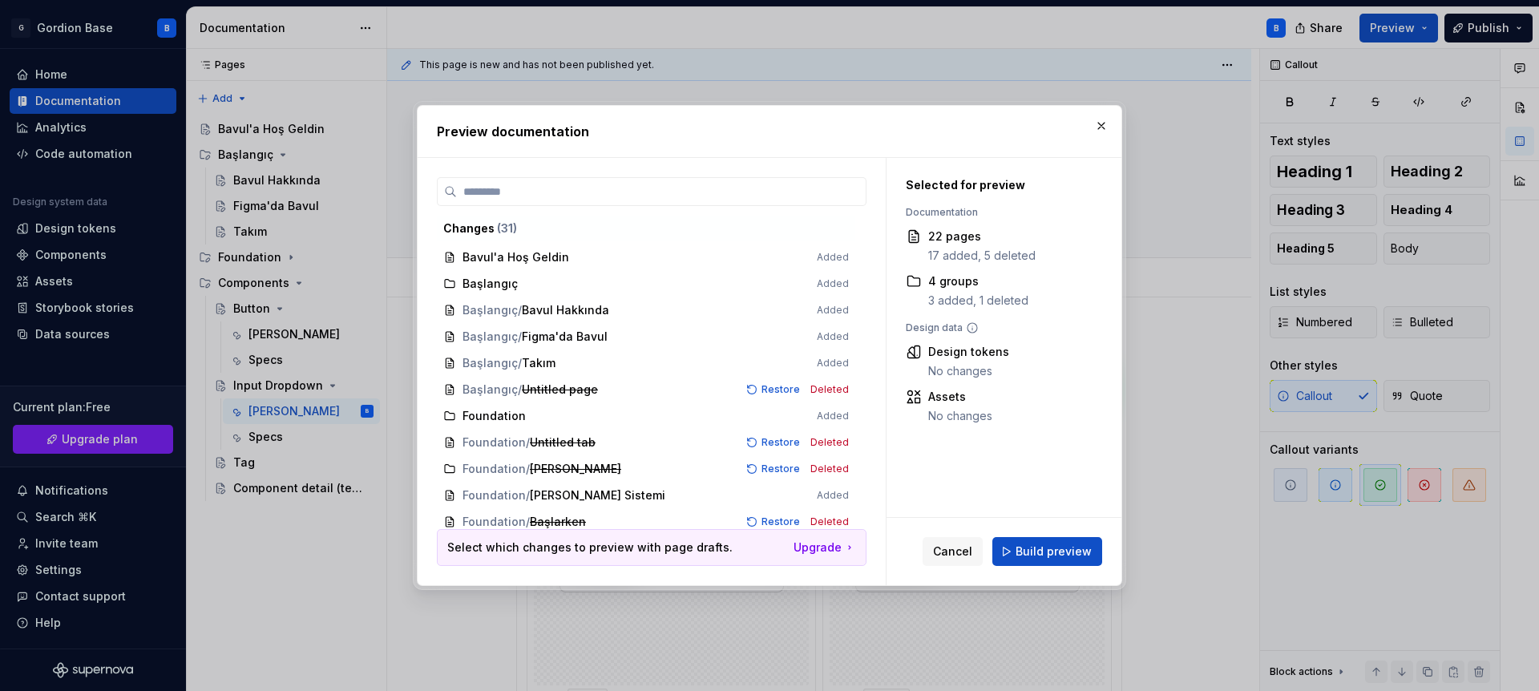
click at [1051, 570] on div "Cancel Build preview" at bounding box center [1004, 551] width 235 height 67
click at [1050, 550] on span "Build preview" at bounding box center [1054, 552] width 76 height 16
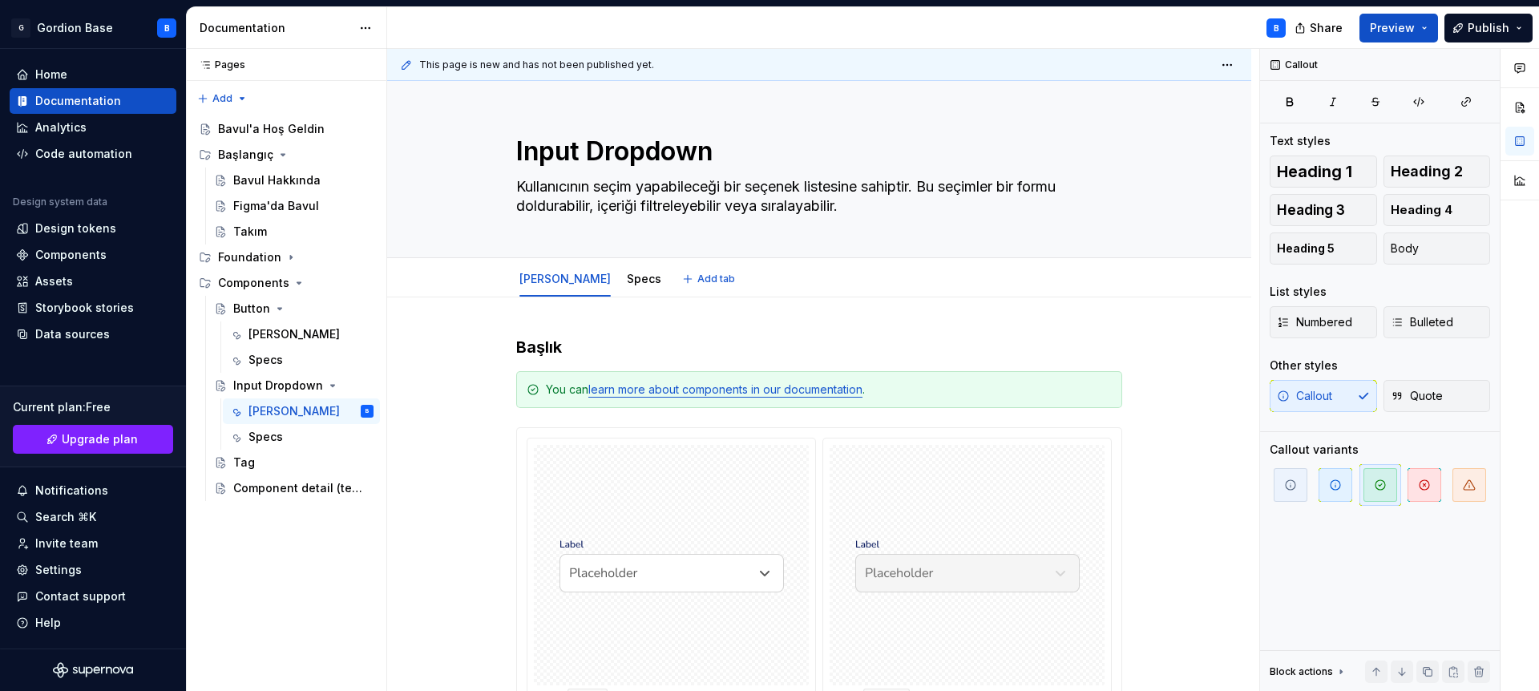
type textarea "*"
